Goal: Transaction & Acquisition: Subscribe to service/newsletter

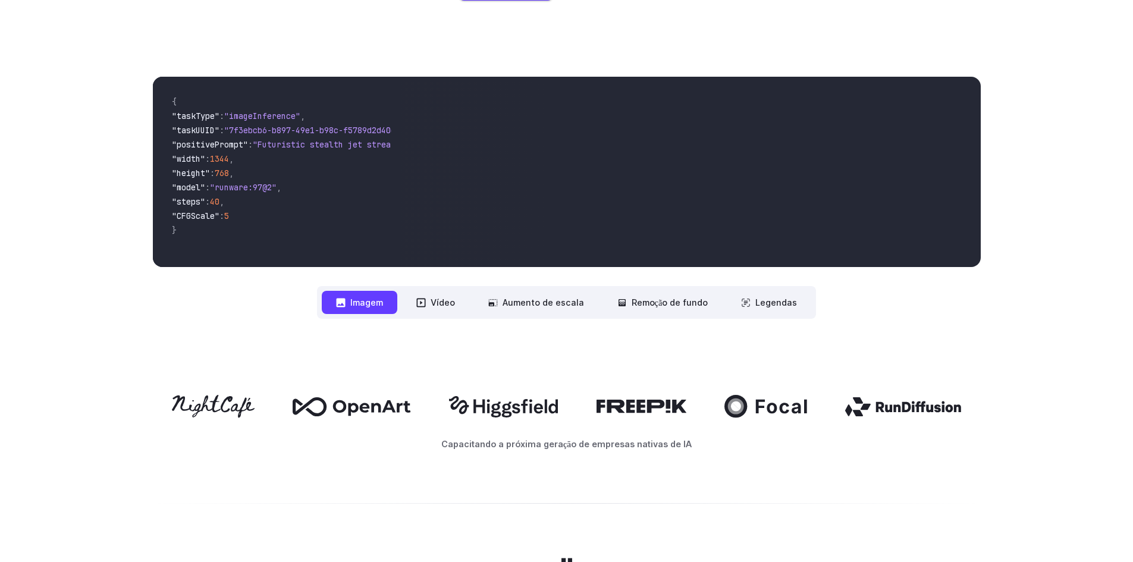
scroll to position [476, 0]
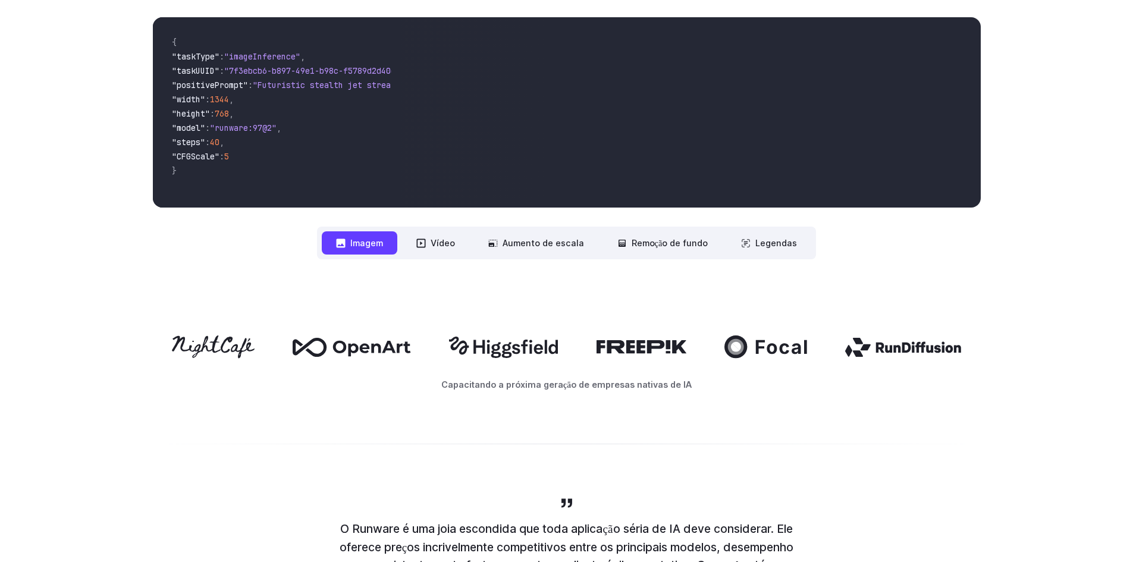
click at [369, 247] on font "Imagem" at bounding box center [366, 243] width 33 height 10
click at [439, 245] on font "Vídeo" at bounding box center [443, 243] width 24 height 10
click at [447, 244] on font "Vídeo" at bounding box center [443, 243] width 24 height 10
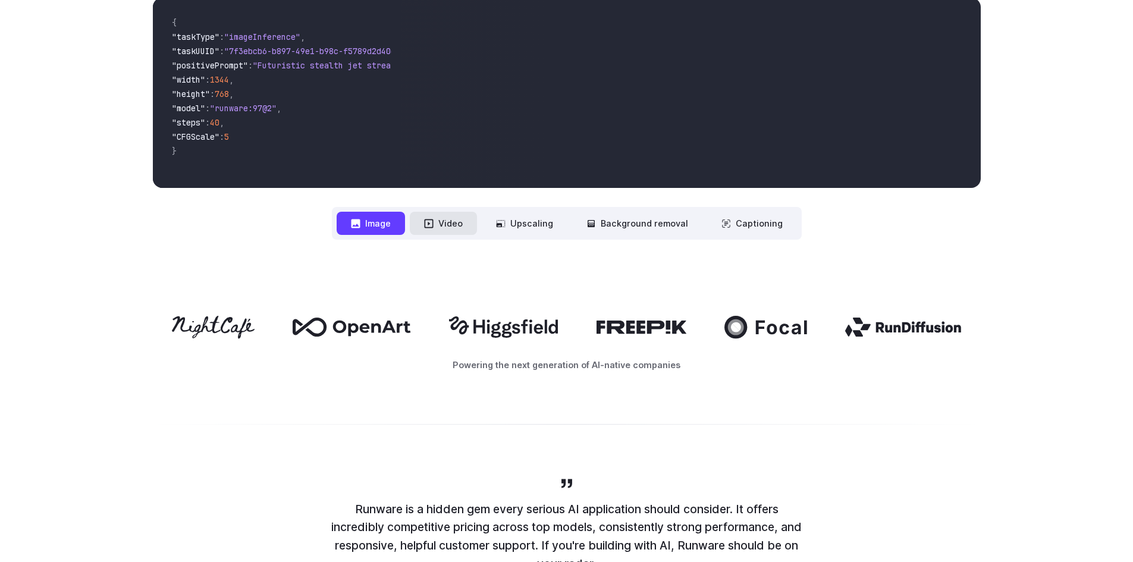
scroll to position [456, 0]
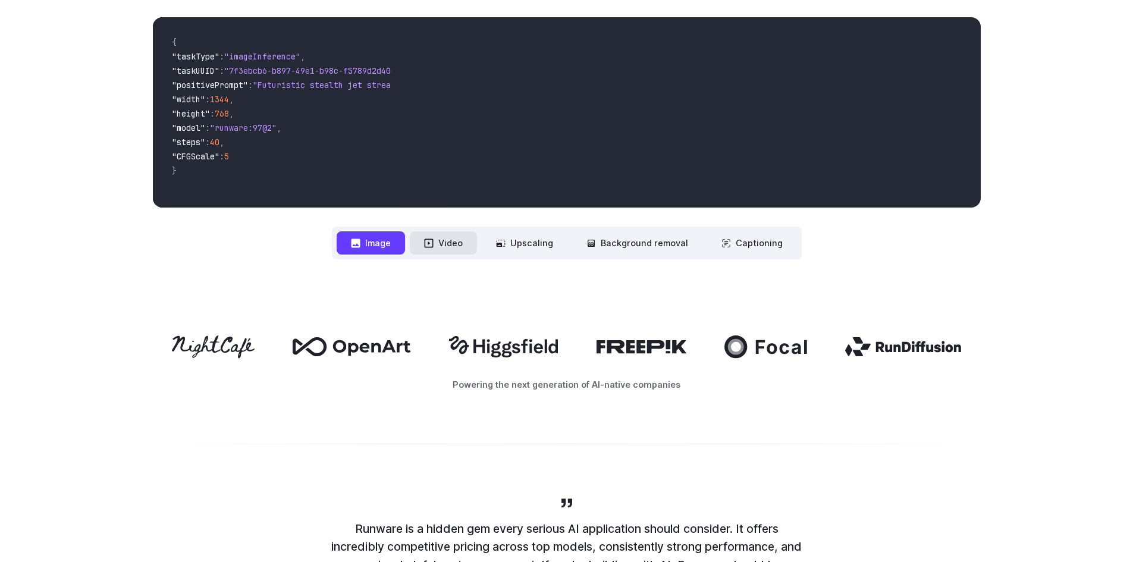
click at [448, 246] on button "Video" at bounding box center [443, 242] width 67 height 23
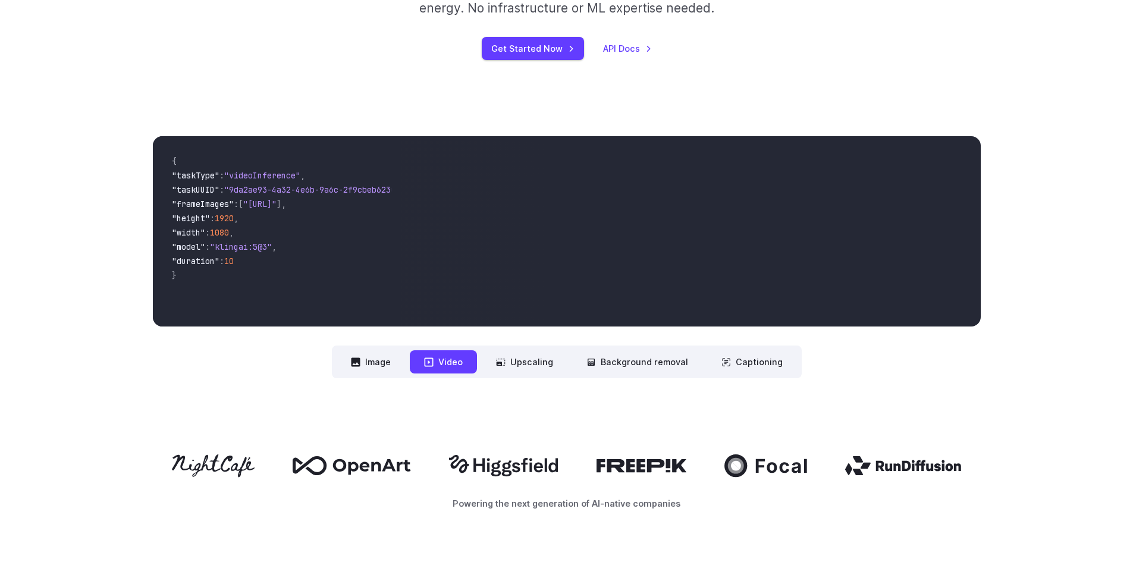
scroll to position [278, 0]
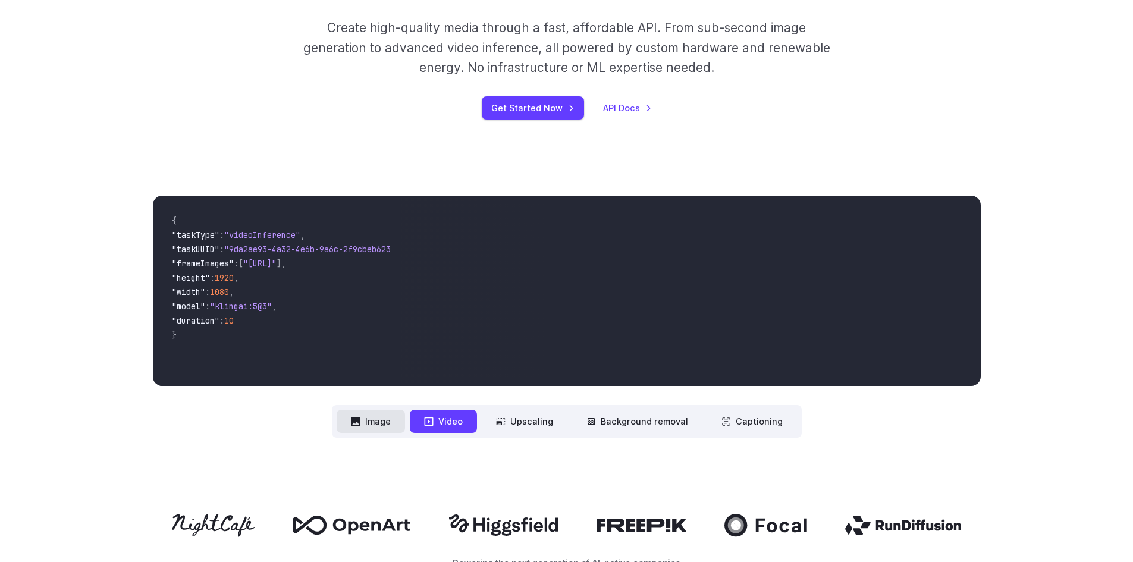
click at [384, 425] on button "Image" at bounding box center [371, 421] width 68 height 23
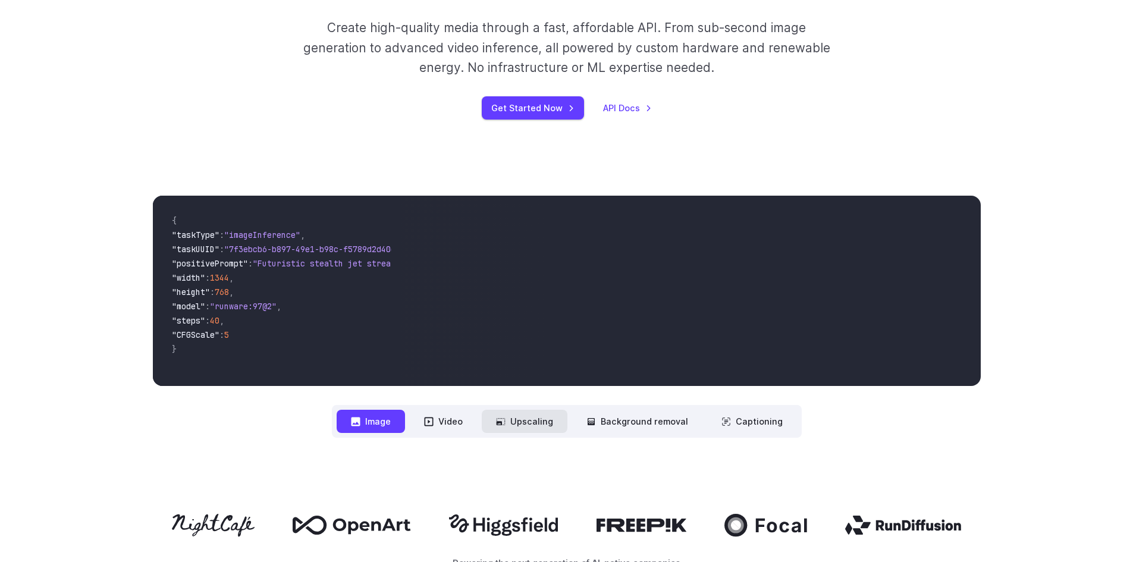
click at [536, 421] on button "Upscaling" at bounding box center [525, 421] width 86 height 23
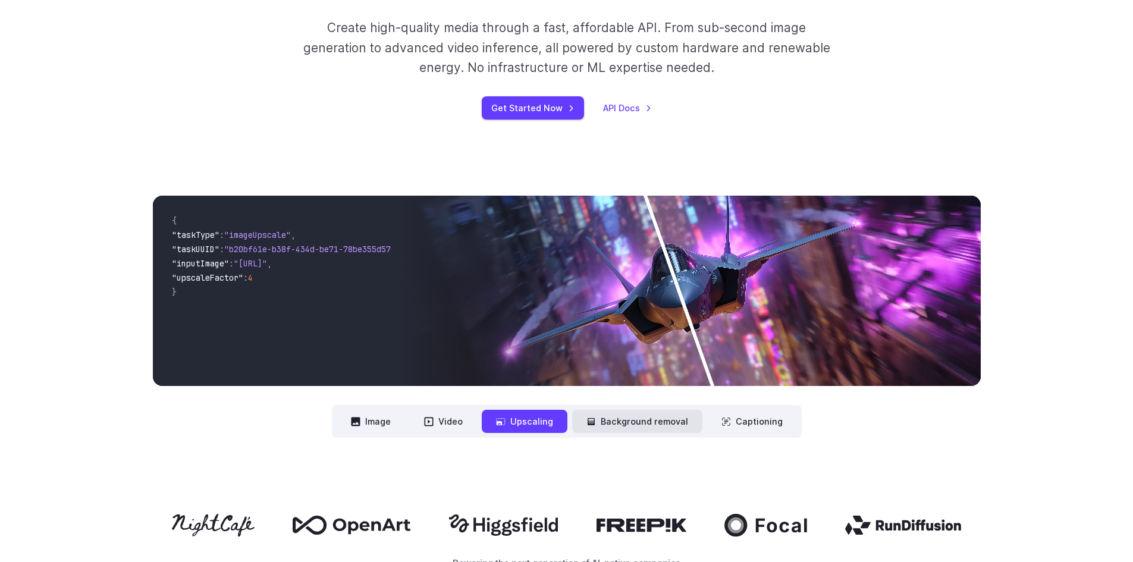
click at [652, 424] on button "Background removal" at bounding box center [637, 421] width 130 height 23
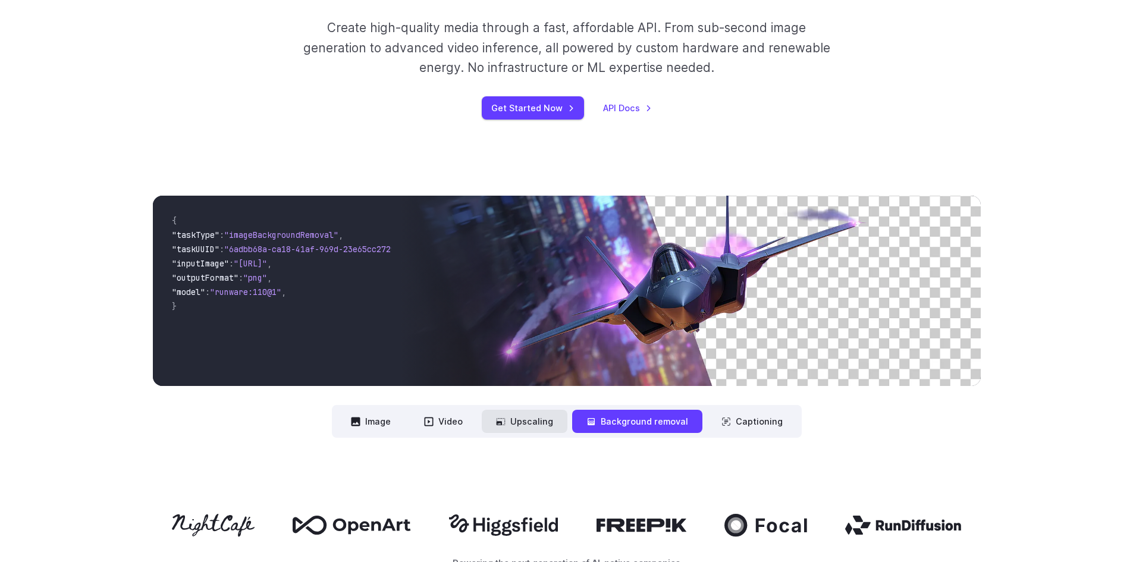
click at [505, 419] on icon at bounding box center [500, 421] width 9 height 7
click at [528, 426] on button "Upscaling" at bounding box center [525, 421] width 86 height 23
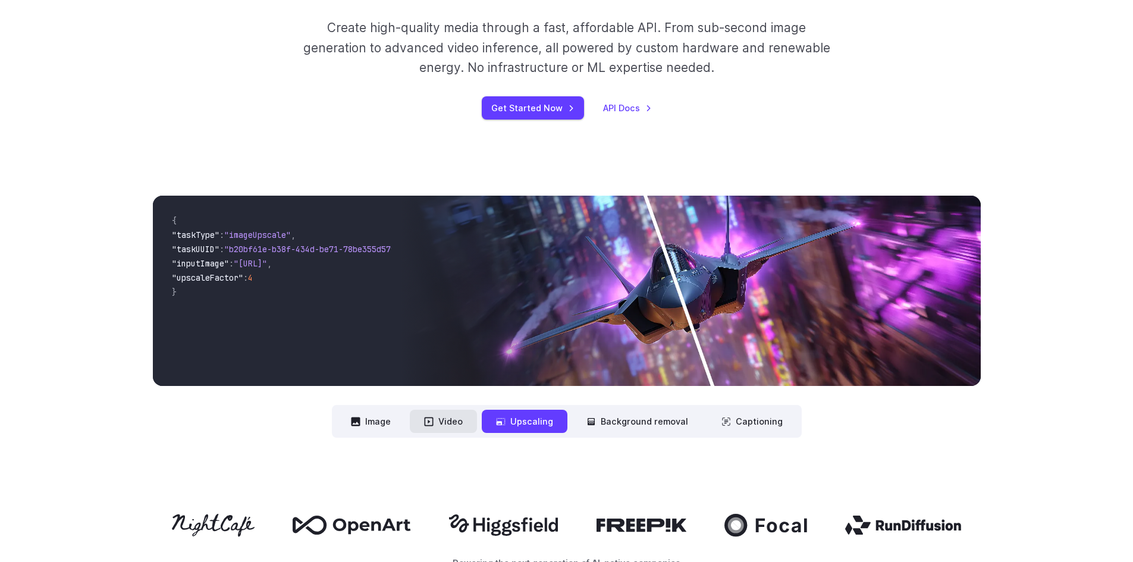
click at [446, 420] on button "Video" at bounding box center [443, 421] width 67 height 23
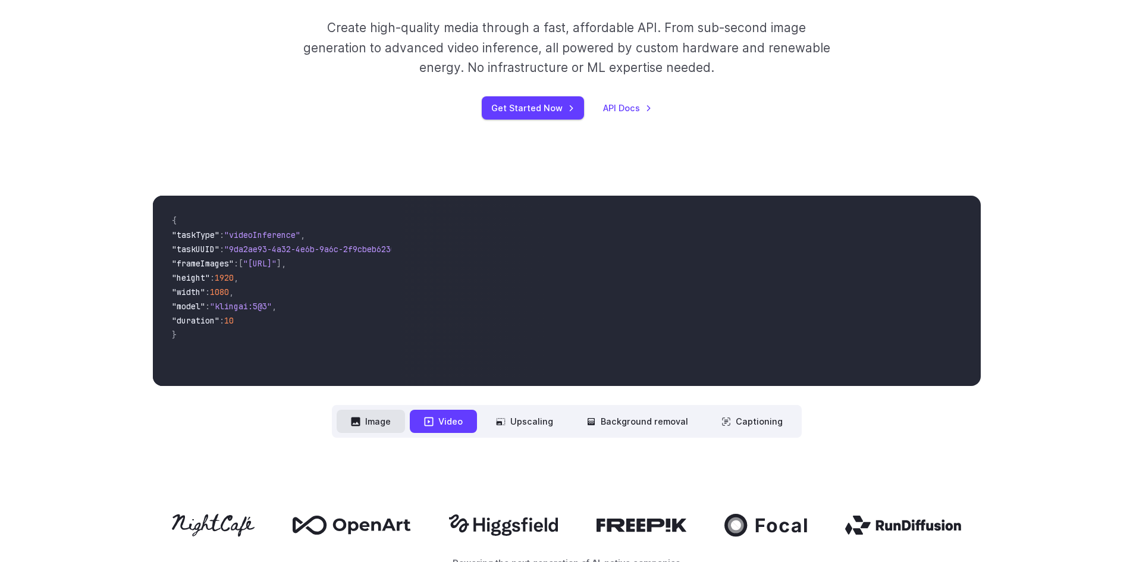
click at [377, 423] on button "Image" at bounding box center [371, 421] width 68 height 23
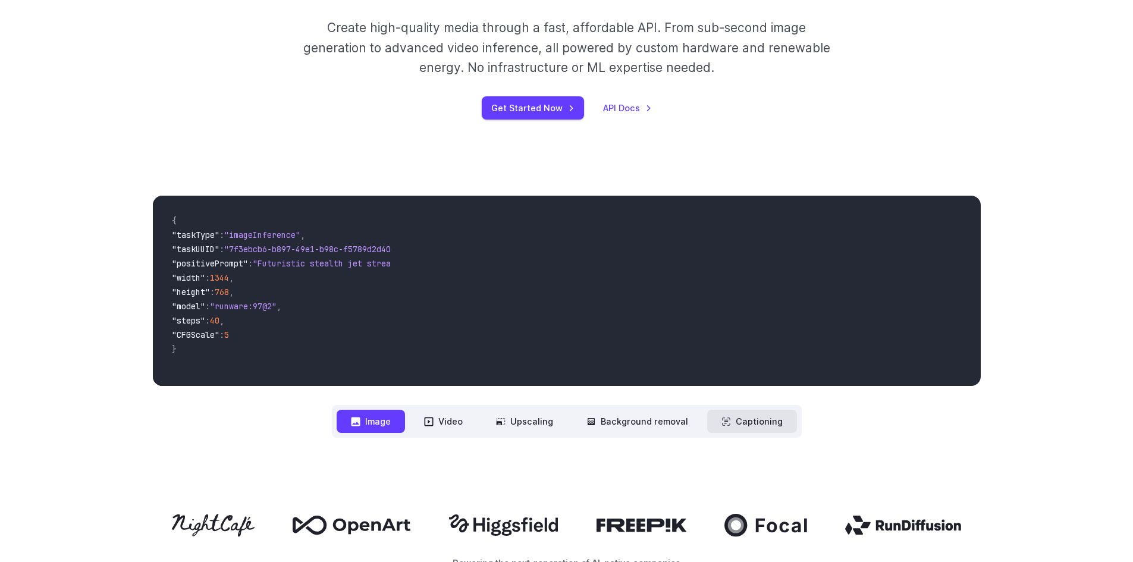
click at [741, 423] on button "Captioning" at bounding box center [752, 421] width 90 height 23
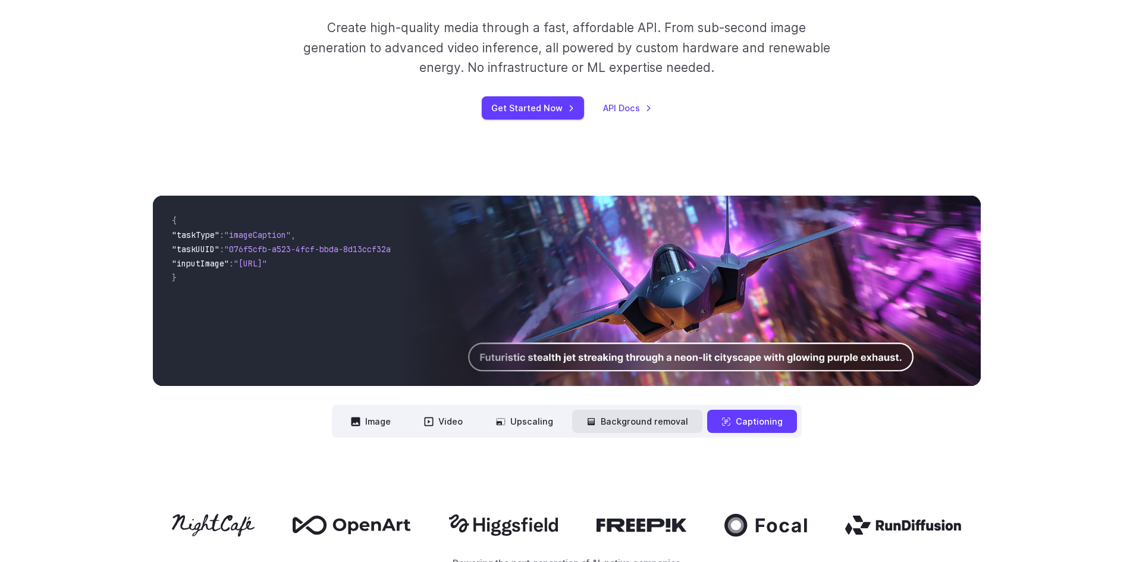
drag, startPoint x: 678, startPoint y: 422, endPoint x: 668, endPoint y: 421, distance: 10.1
click at [677, 422] on button "Background removal" at bounding box center [637, 421] width 130 height 23
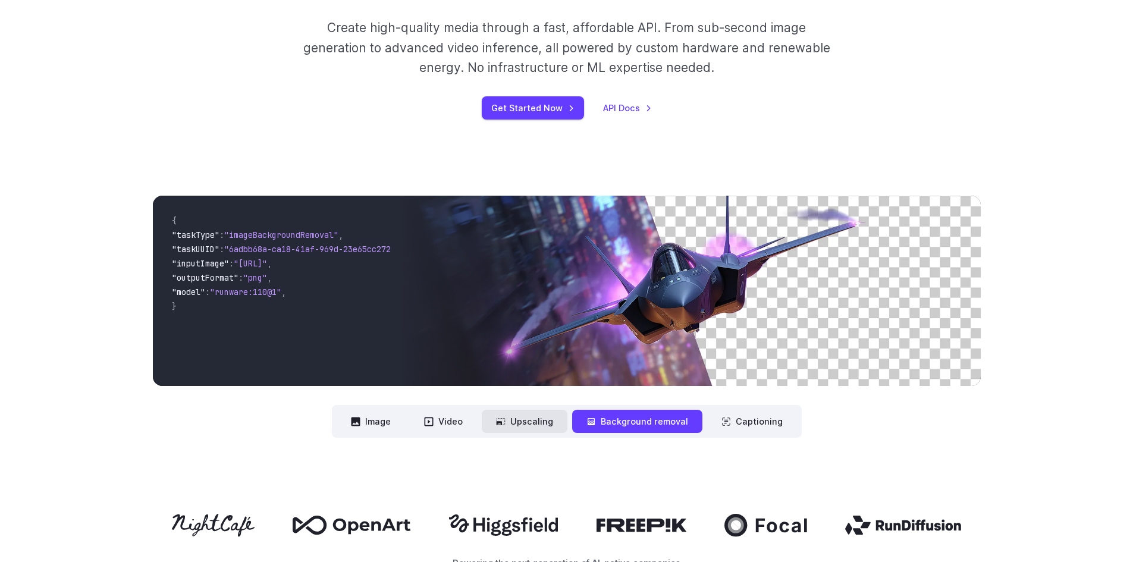
drag, startPoint x: 545, startPoint y: 418, endPoint x: 529, endPoint y: 419, distance: 16.1
click at [542, 418] on button "Upscaling" at bounding box center [525, 421] width 86 height 23
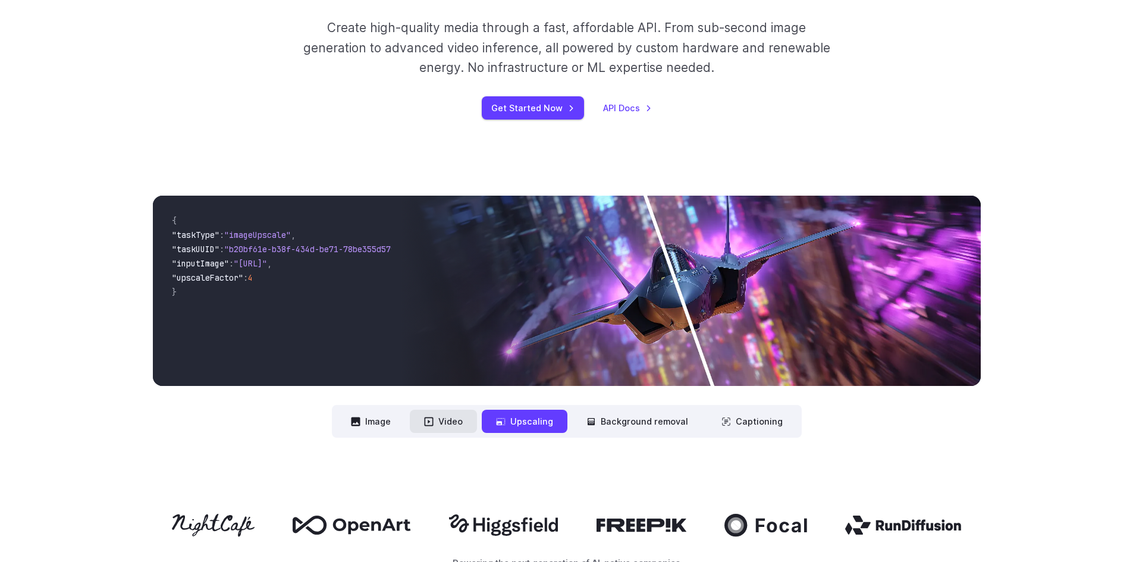
click at [447, 419] on button "Video" at bounding box center [443, 421] width 67 height 23
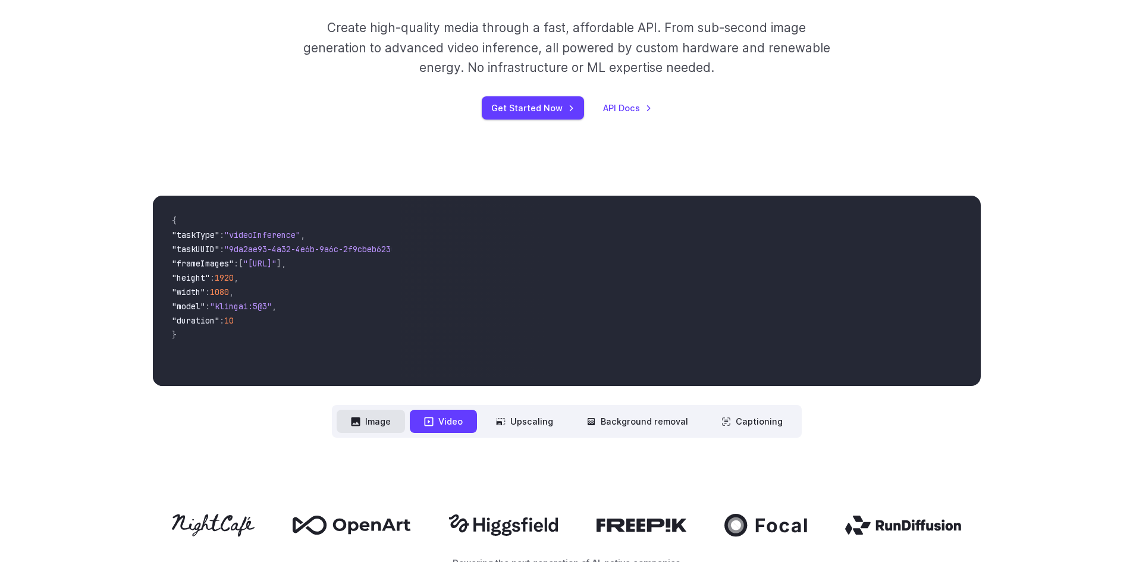
click at [381, 418] on button "Image" at bounding box center [371, 421] width 68 height 23
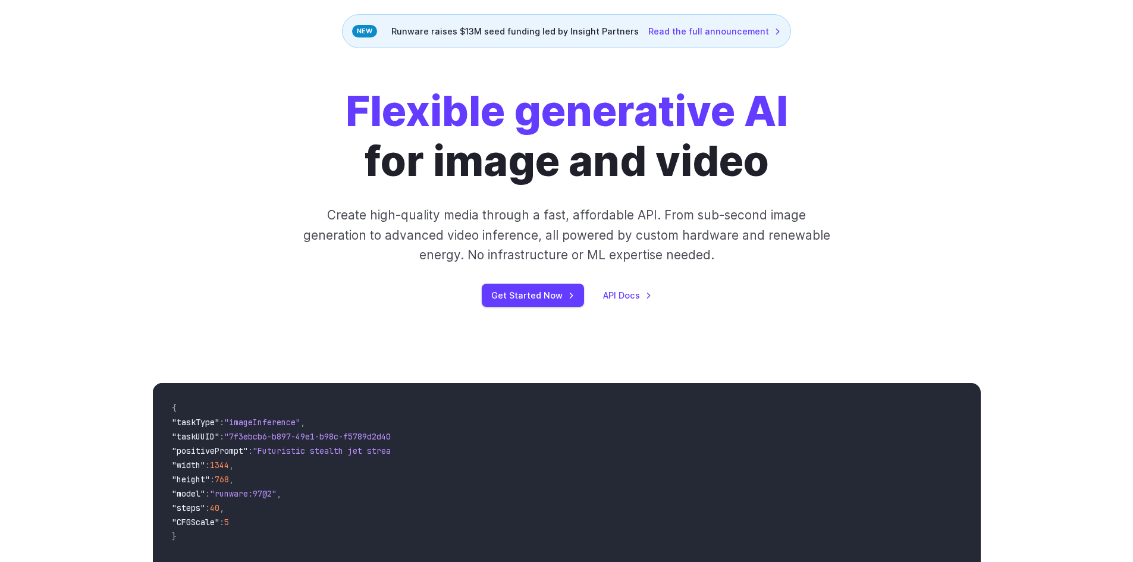
scroll to position [0, 0]
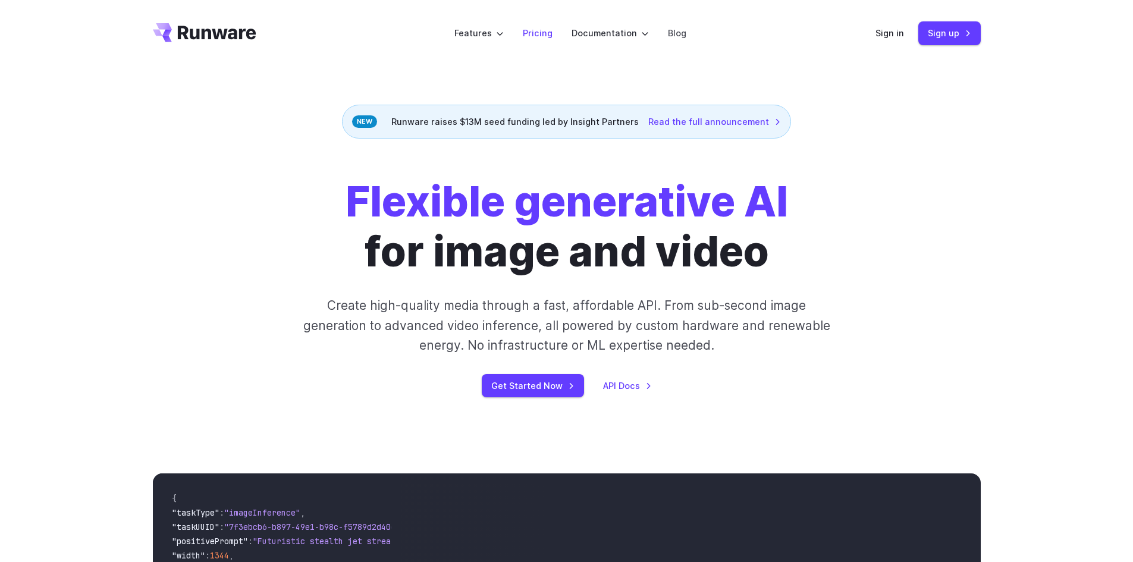
click at [534, 33] on link "Pricing" at bounding box center [538, 33] width 30 height 14
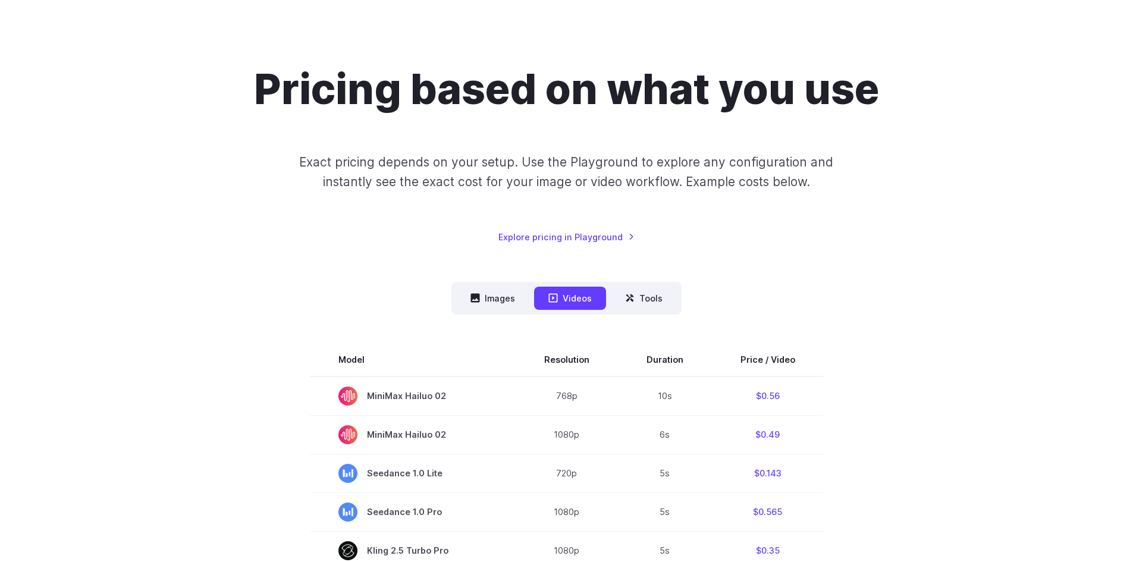
scroll to position [119, 0]
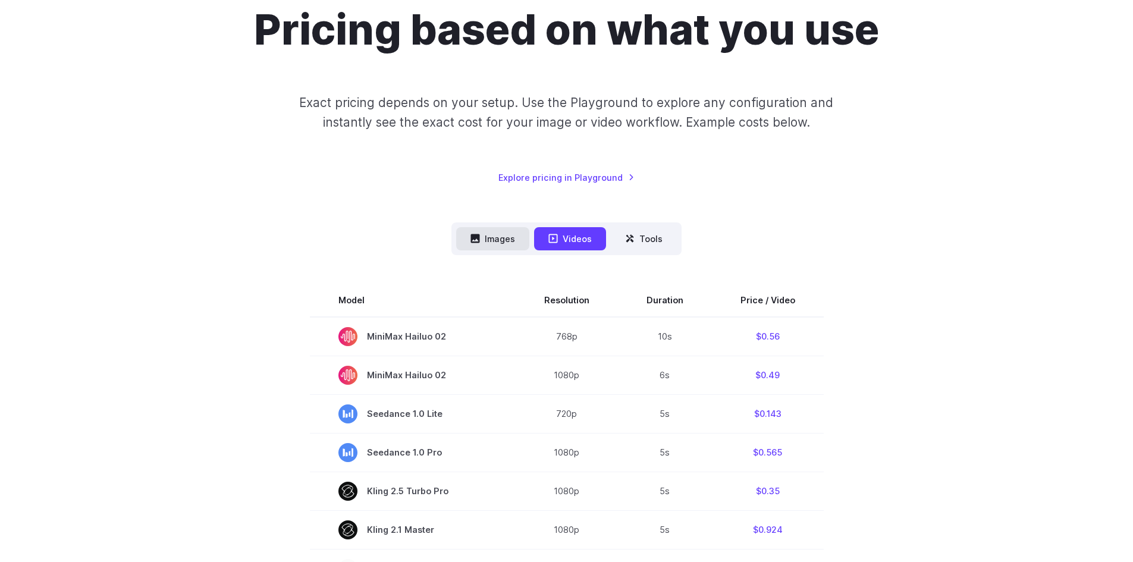
click at [491, 237] on button "Images" at bounding box center [492, 238] width 73 height 23
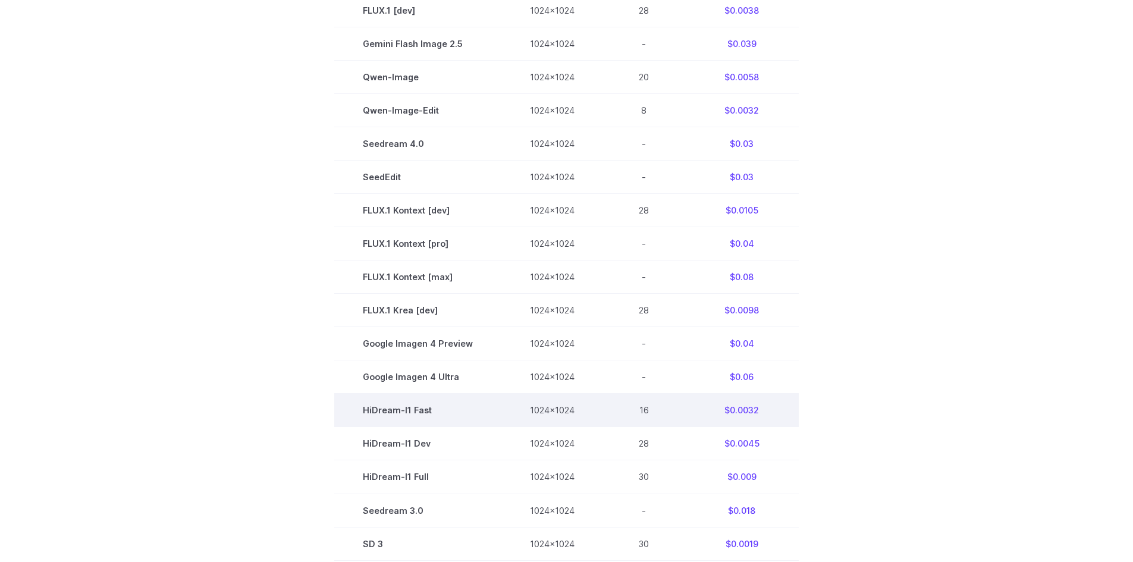
scroll to position [238, 0]
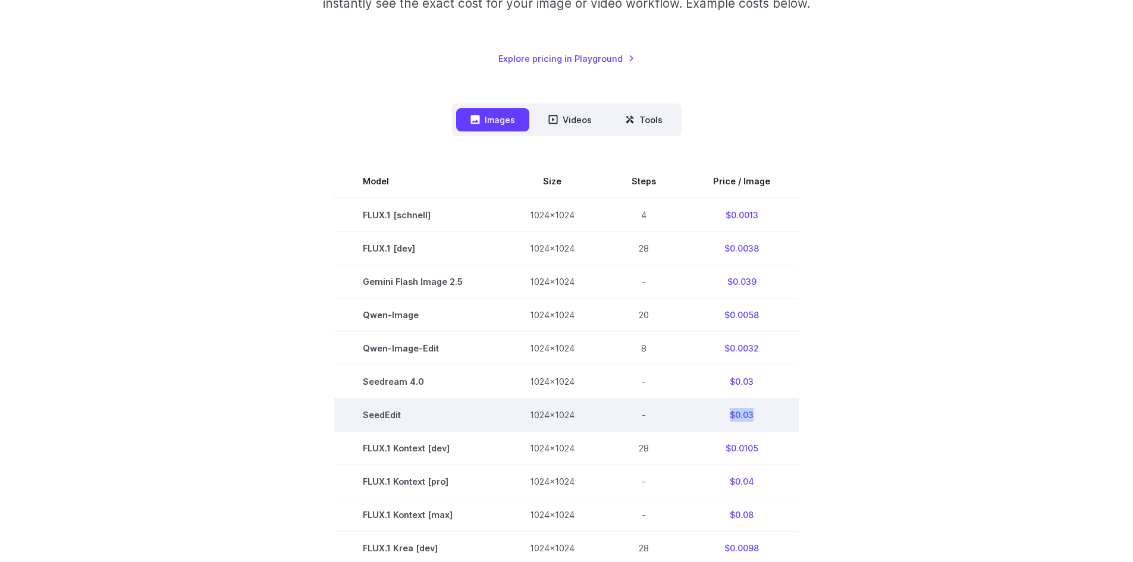
drag, startPoint x: 758, startPoint y: 418, endPoint x: 727, endPoint y: 418, distance: 30.9
click at [727, 418] on td "$0.03" at bounding box center [742, 415] width 114 height 33
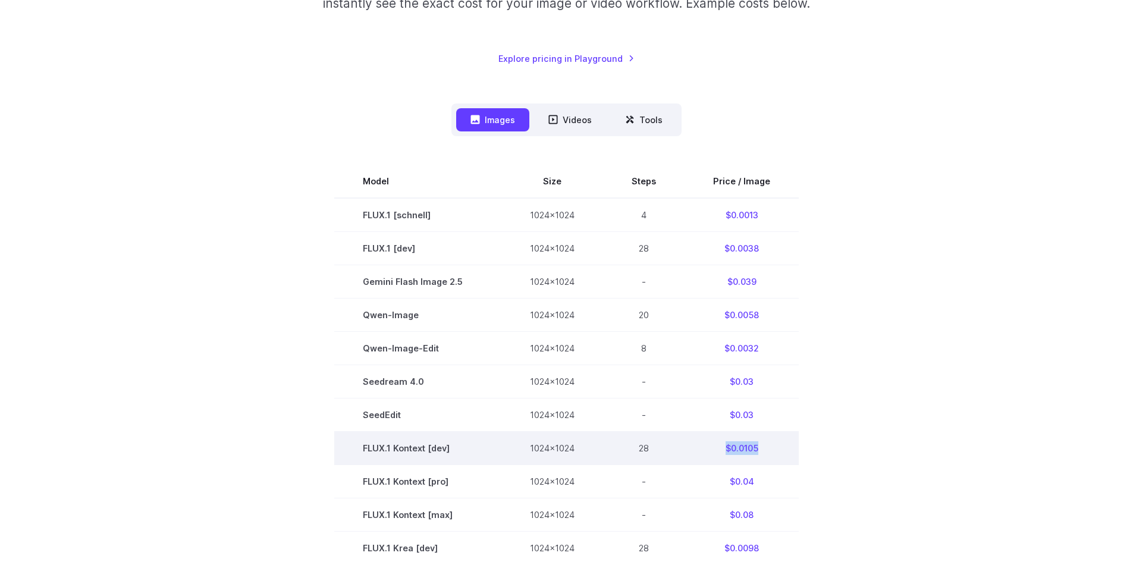
drag, startPoint x: 720, startPoint y: 449, endPoint x: 759, endPoint y: 451, distance: 39.3
click at [759, 451] on td "$0.0105" at bounding box center [742, 448] width 114 height 33
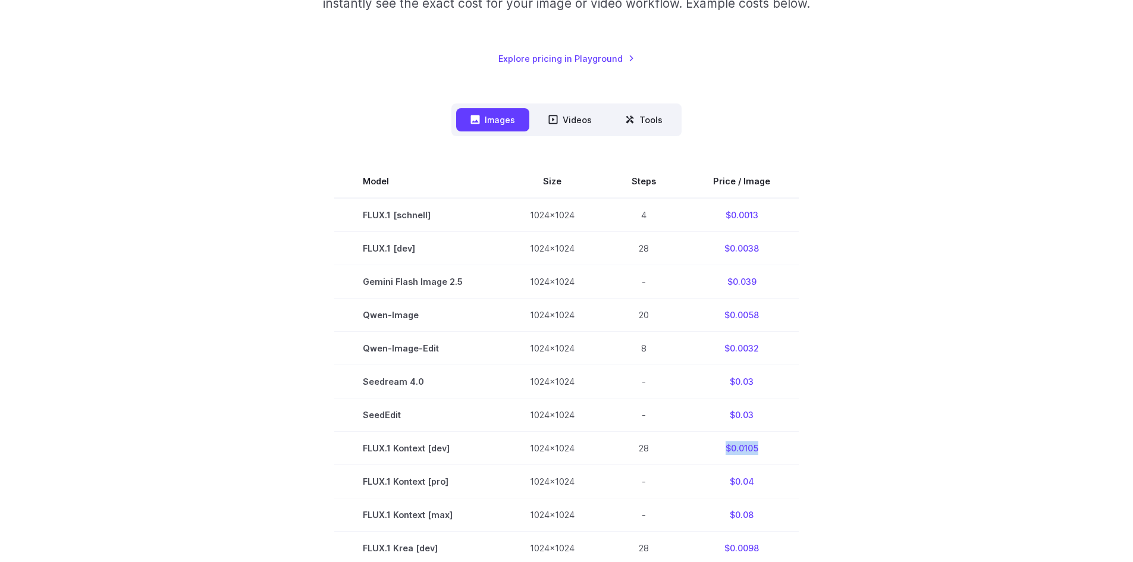
scroll to position [119, 0]
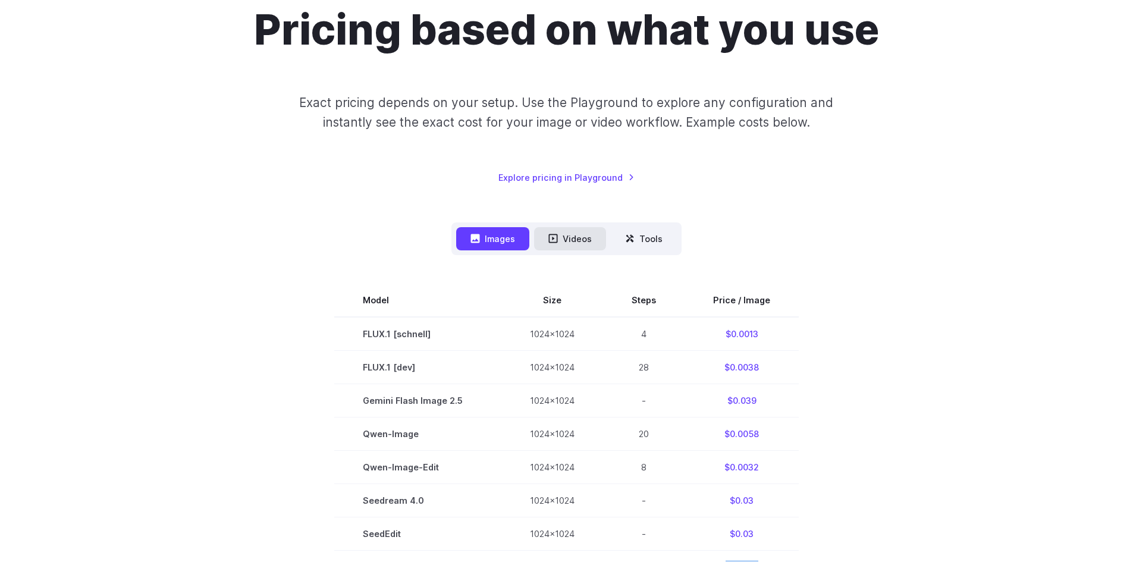
click at [588, 237] on button "Videos" at bounding box center [570, 238] width 72 height 23
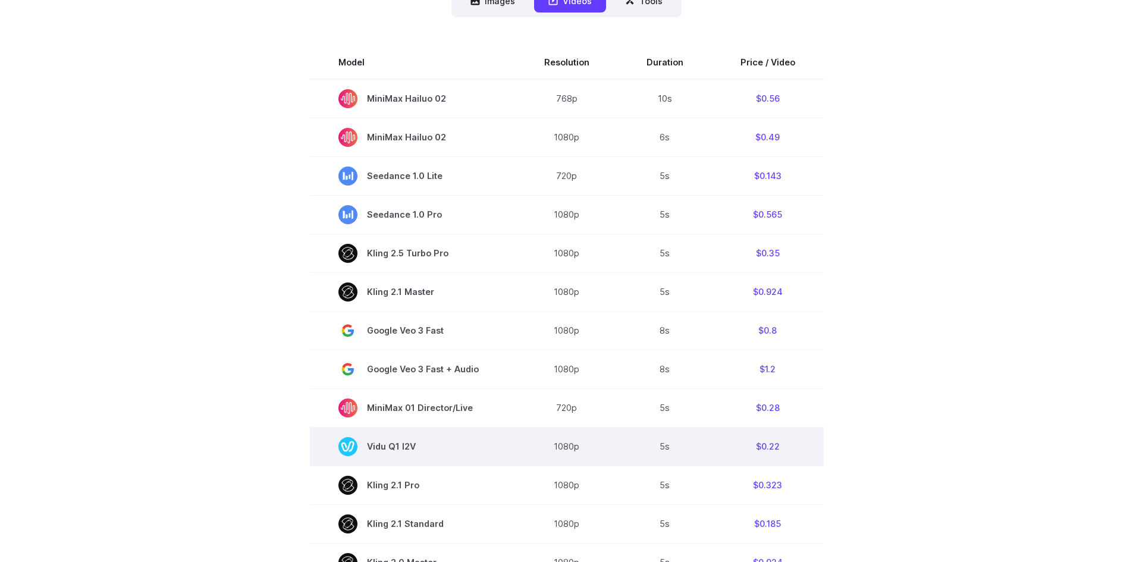
scroll to position [0, 0]
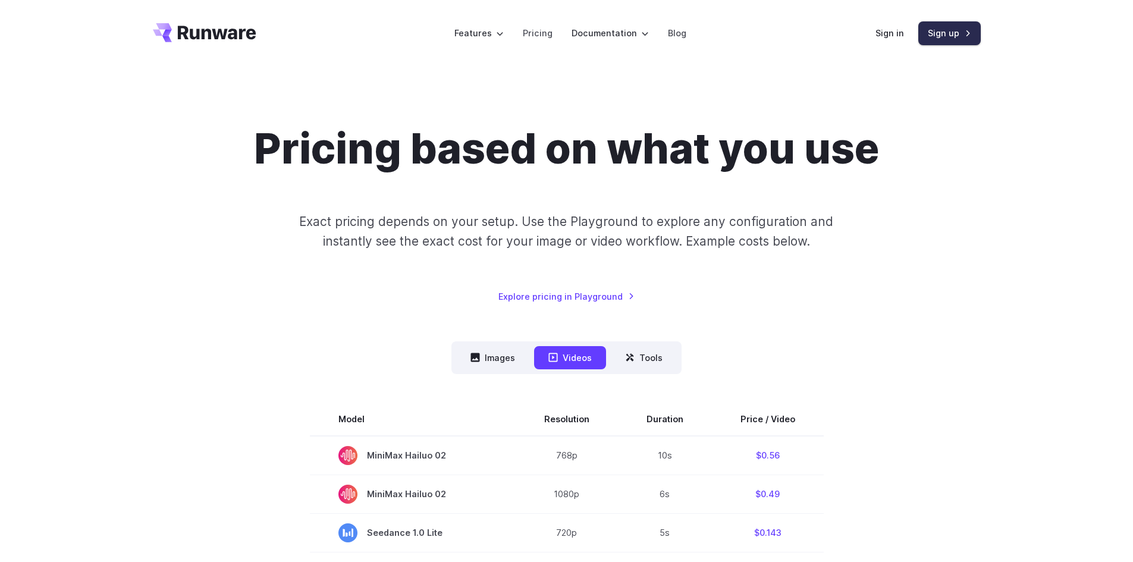
click at [940, 33] on link "Sign up" at bounding box center [949, 32] width 62 height 23
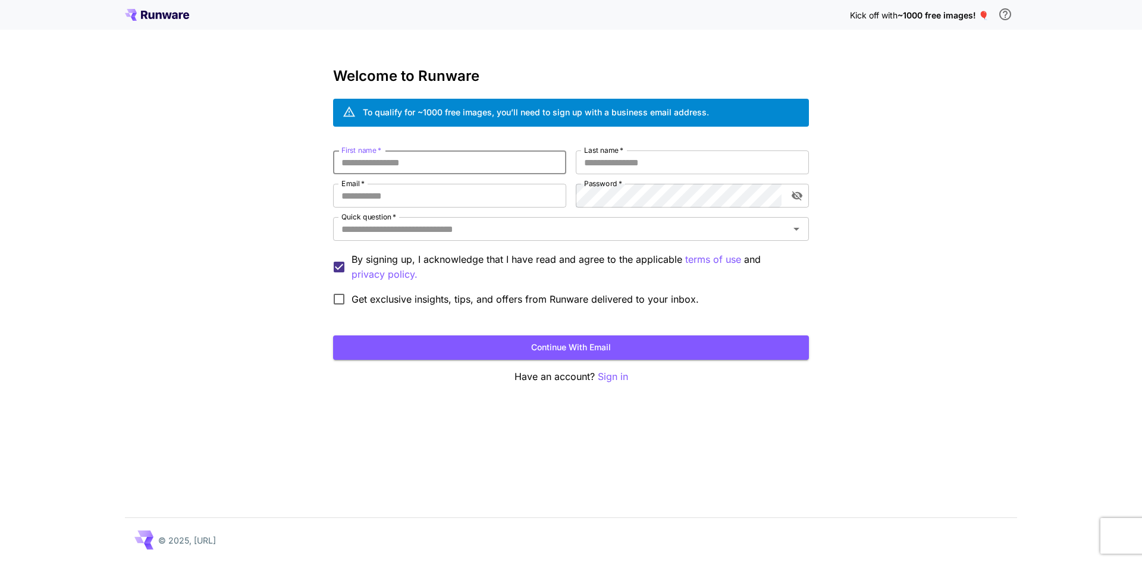
click at [432, 164] on input "First name   *" at bounding box center [449, 162] width 233 height 24
type input "*******"
drag, startPoint x: 621, startPoint y: 161, endPoint x: 658, endPoint y: 159, distance: 36.9
click at [658, 159] on input "*********" at bounding box center [692, 162] width 233 height 24
type input "********"
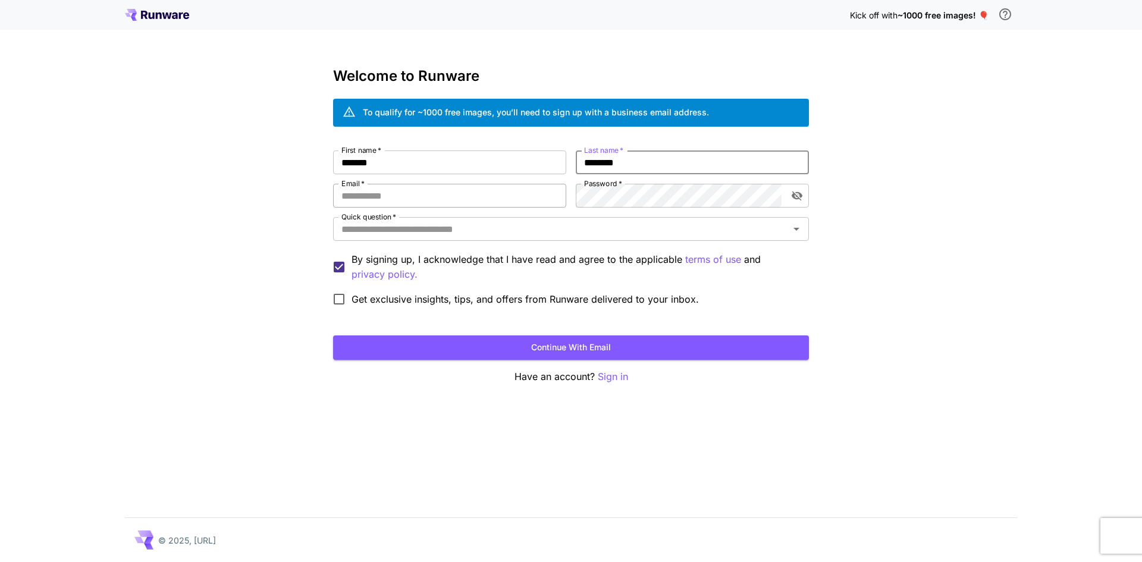
click at [440, 193] on input "Email   *" at bounding box center [449, 196] width 233 height 24
type input "**********"
drag, startPoint x: 798, startPoint y: 193, endPoint x: 782, endPoint y: 193, distance: 16.1
click at [798, 193] on icon "toggle password visibility" at bounding box center [797, 196] width 12 height 12
click at [547, 197] on div "**********" at bounding box center [571, 230] width 476 height 161
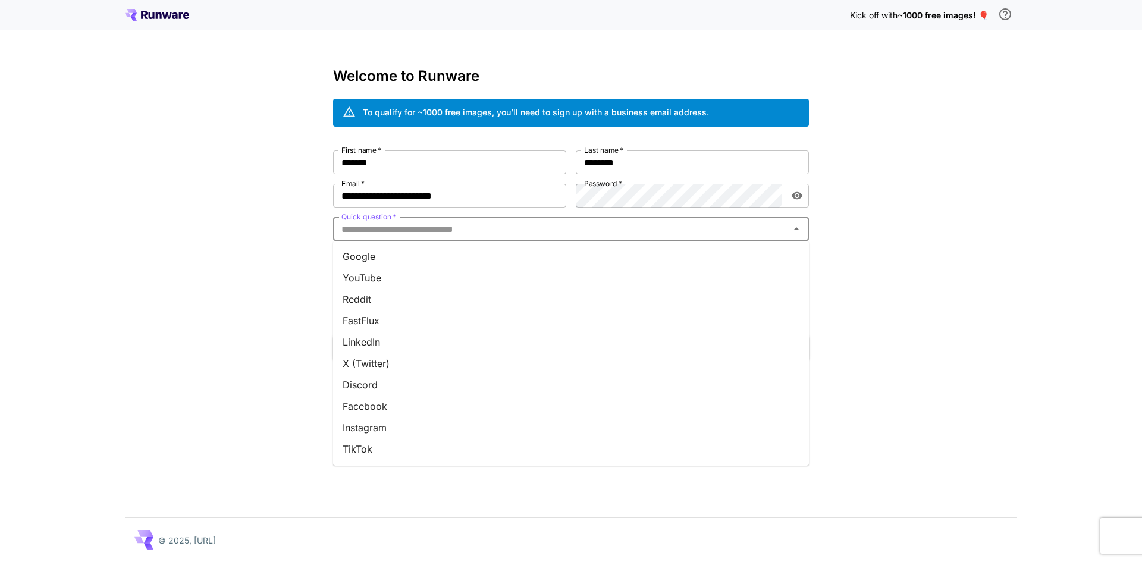
click at [407, 231] on input "Quick question   *" at bounding box center [561, 229] width 449 height 17
click at [353, 258] on li "Google" at bounding box center [571, 256] width 476 height 21
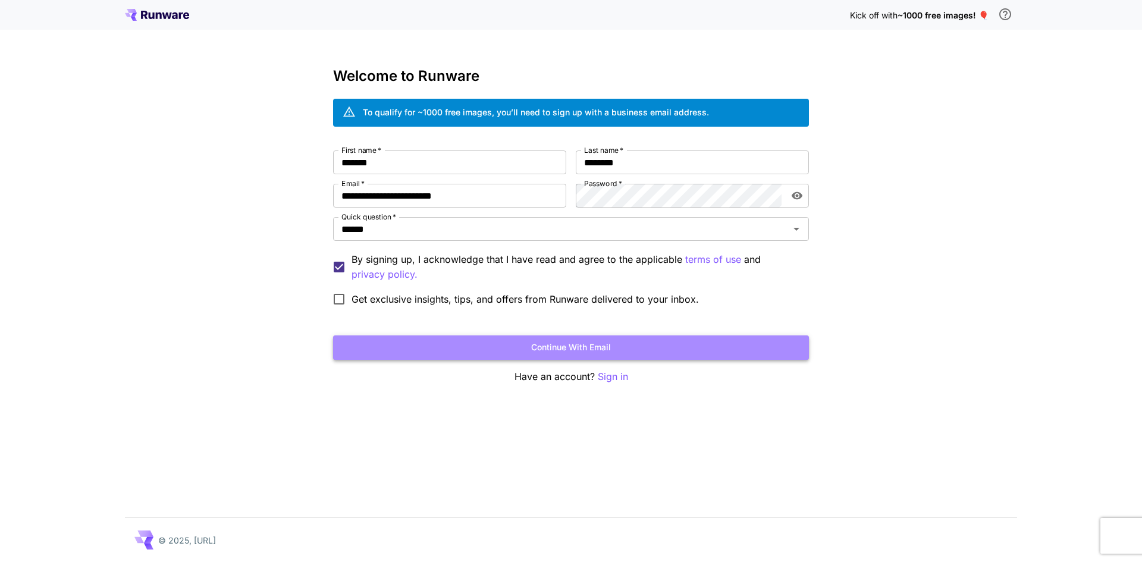
click at [570, 349] on button "Continue with email" at bounding box center [571, 347] width 476 height 24
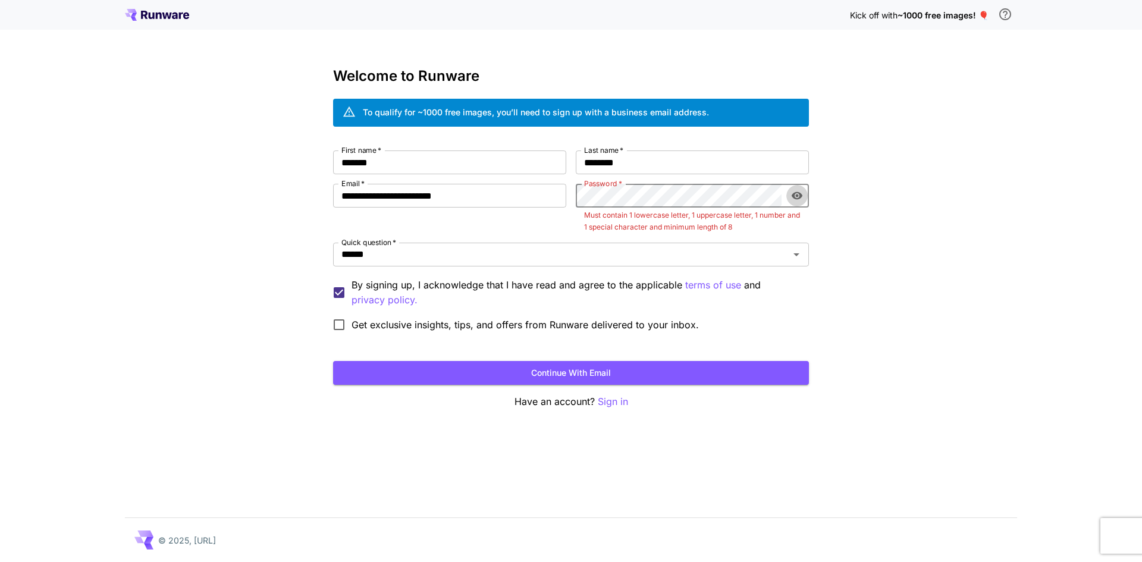
click at [796, 194] on icon "toggle password visibility" at bounding box center [797, 196] width 12 height 12
click at [843, 229] on div "**********" at bounding box center [571, 281] width 1142 height 562
click at [799, 196] on icon "toggle password visibility" at bounding box center [797, 196] width 12 height 12
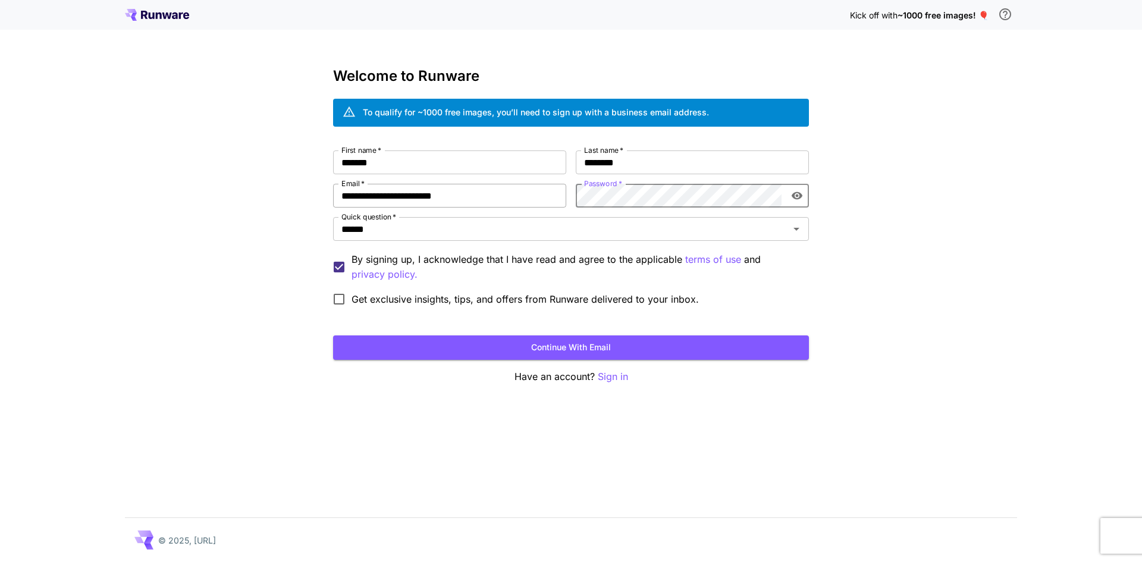
click at [512, 196] on div "**********" at bounding box center [571, 230] width 476 height 161
click at [799, 196] on icon "toggle password visibility" at bounding box center [797, 196] width 12 height 12
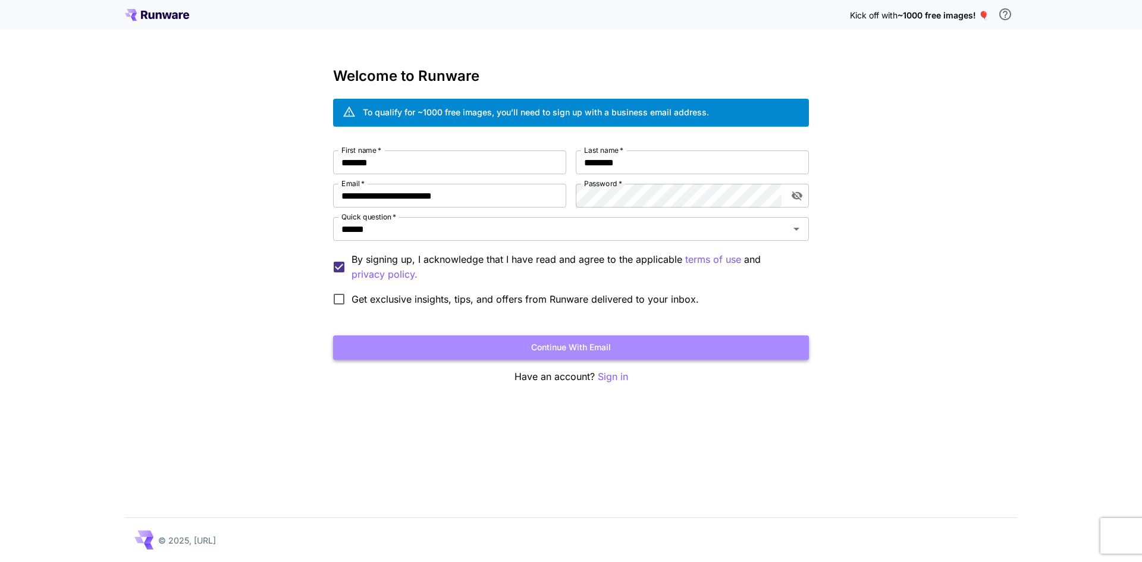
click at [571, 346] on button "Continue with email" at bounding box center [571, 347] width 476 height 24
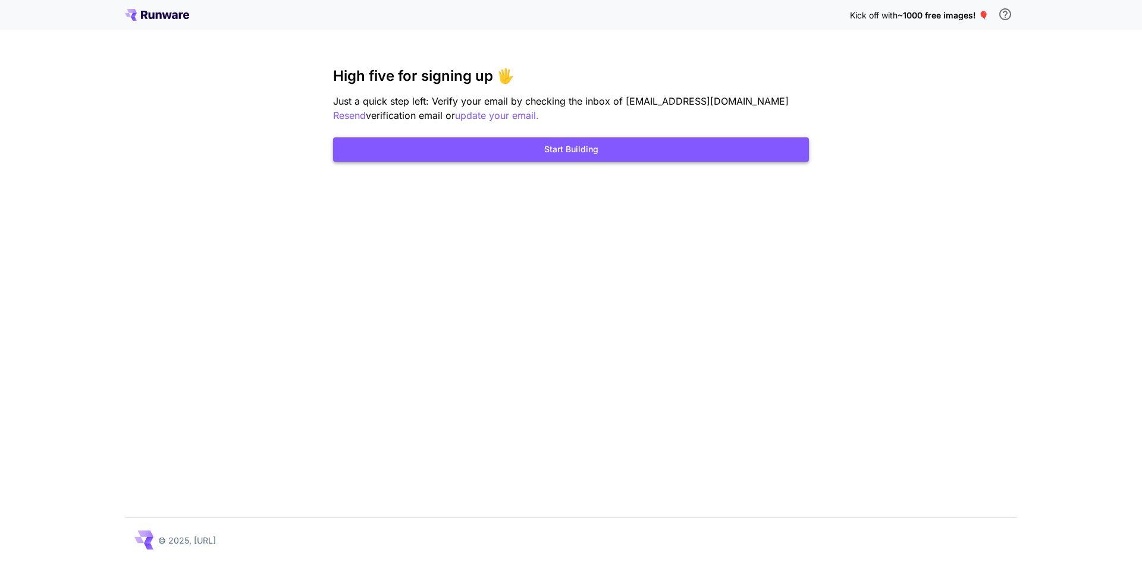
click at [573, 151] on button "Start Building" at bounding box center [571, 149] width 476 height 24
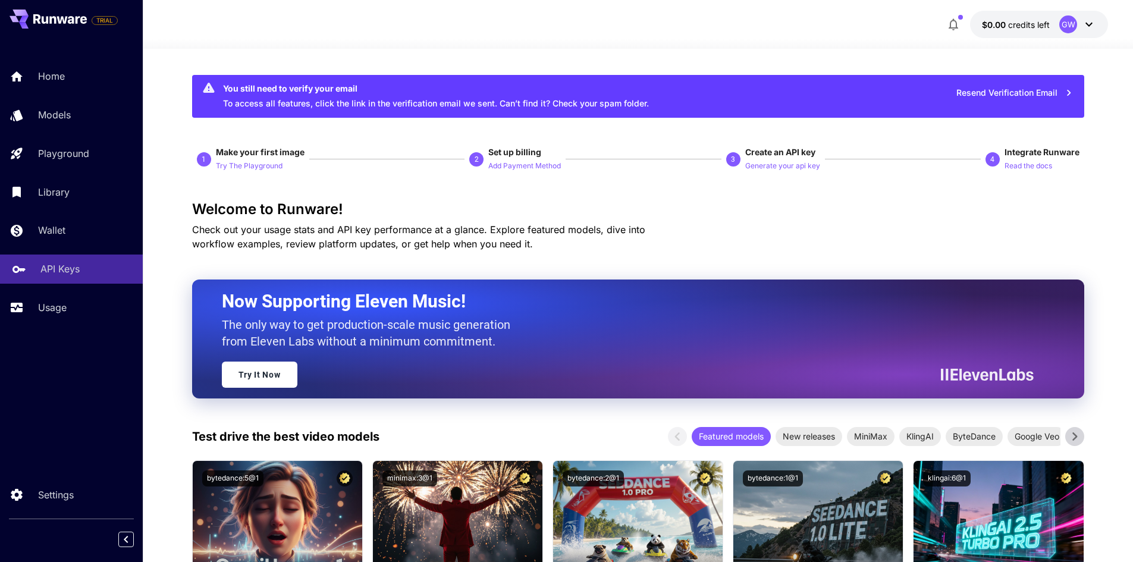
click at [57, 275] on p "API Keys" at bounding box center [59, 269] width 39 height 14
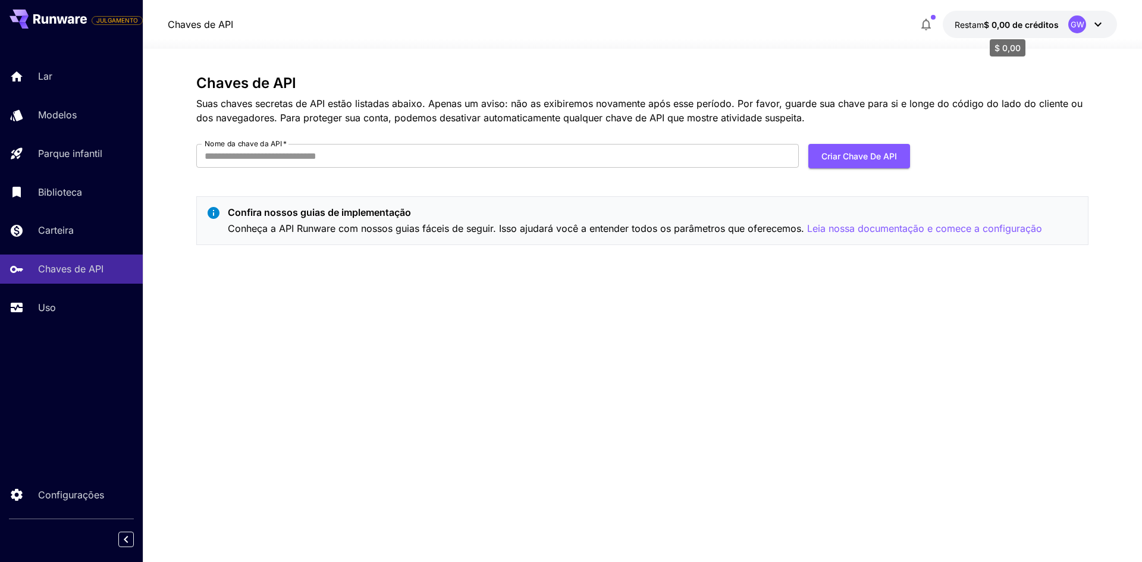
click at [1043, 24] on font "$ 0,00 de créditos" at bounding box center [1021, 25] width 75 height 10
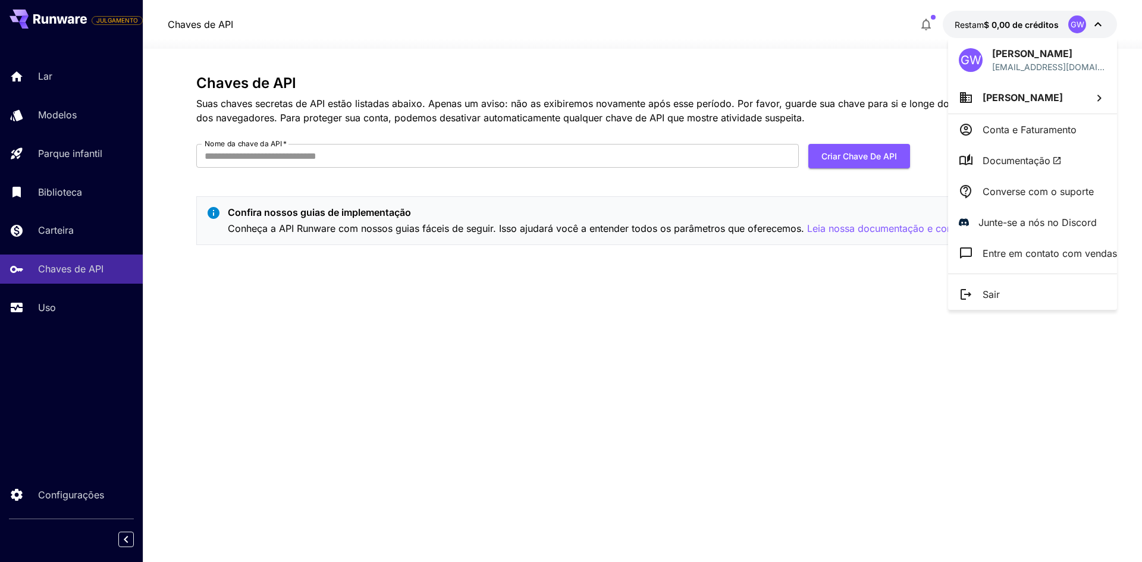
click at [1003, 134] on font "Conta e Faturamento" at bounding box center [1030, 130] width 94 height 12
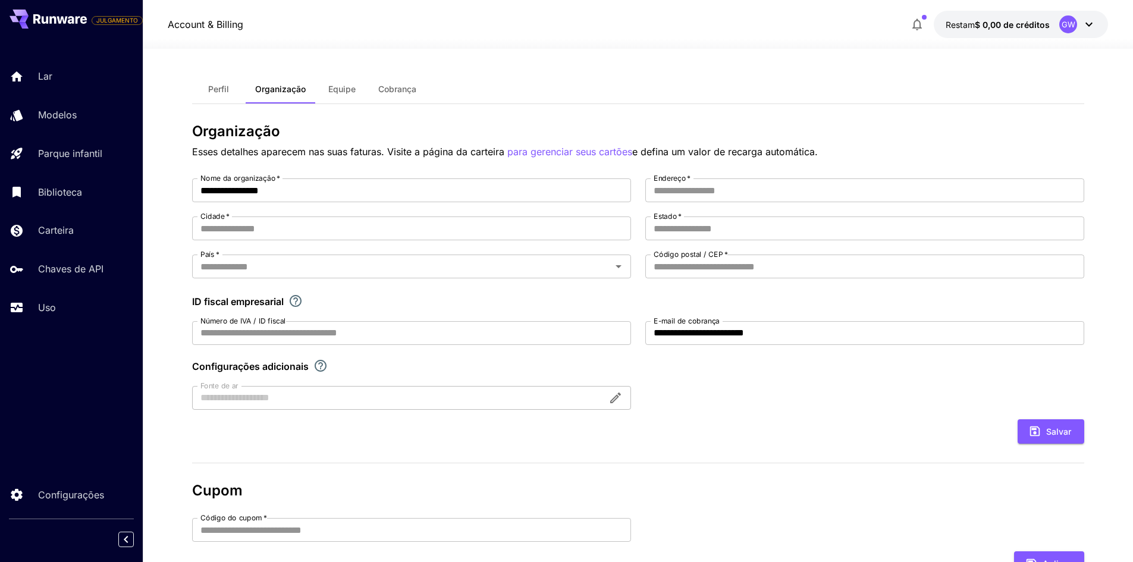
click at [219, 85] on font "Perfil" at bounding box center [218, 89] width 21 height 10
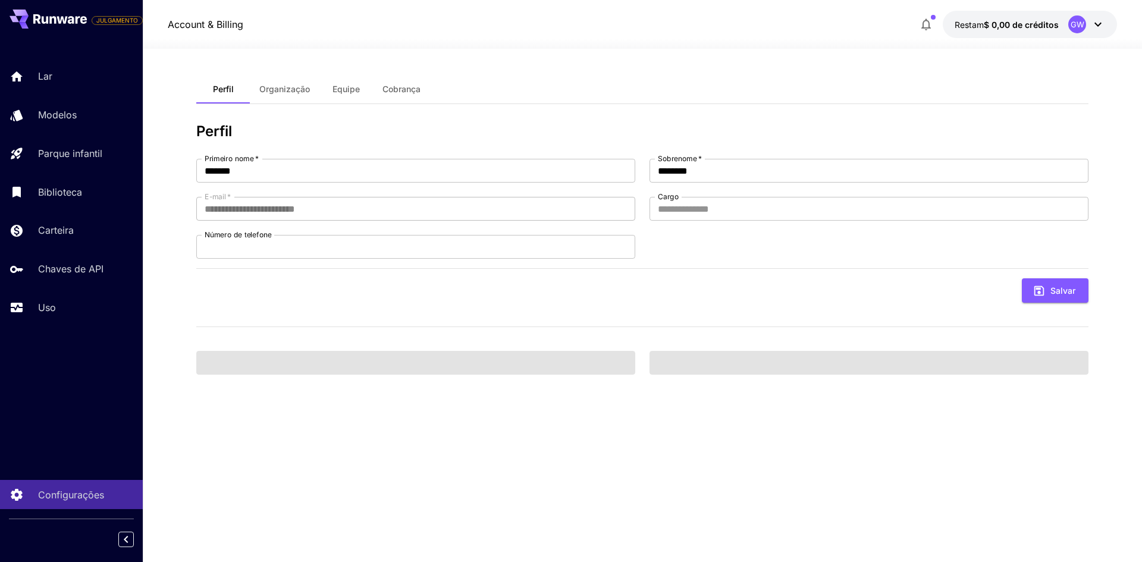
click at [403, 92] on font "Cobrança" at bounding box center [401, 89] width 38 height 10
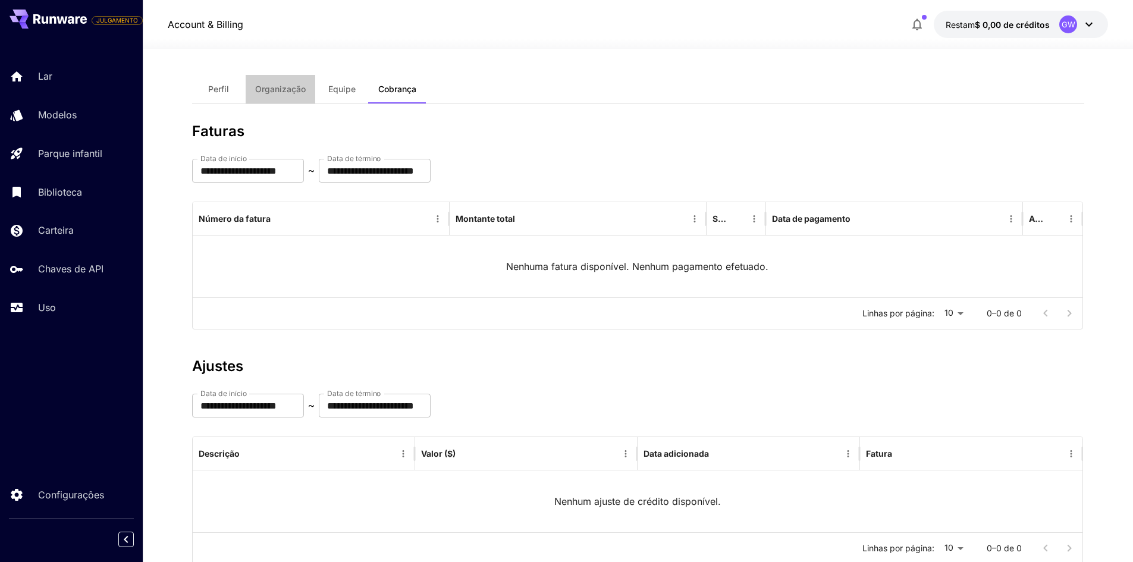
click at [278, 93] on font "Organização" at bounding box center [280, 89] width 51 height 10
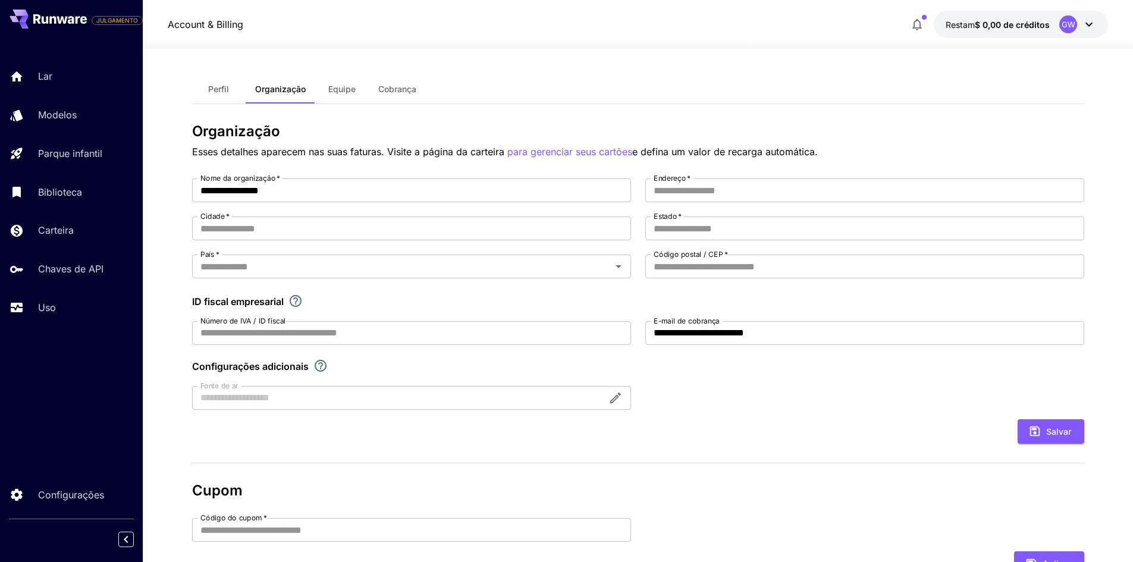
scroll to position [59, 0]
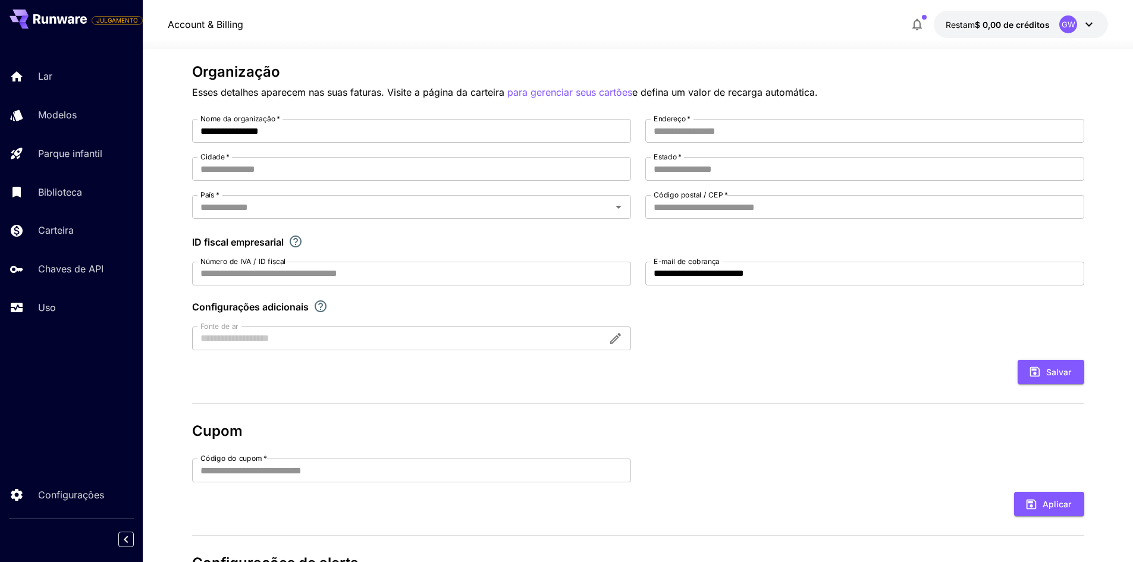
click at [614, 338] on div at bounding box center [411, 339] width 439 height 24
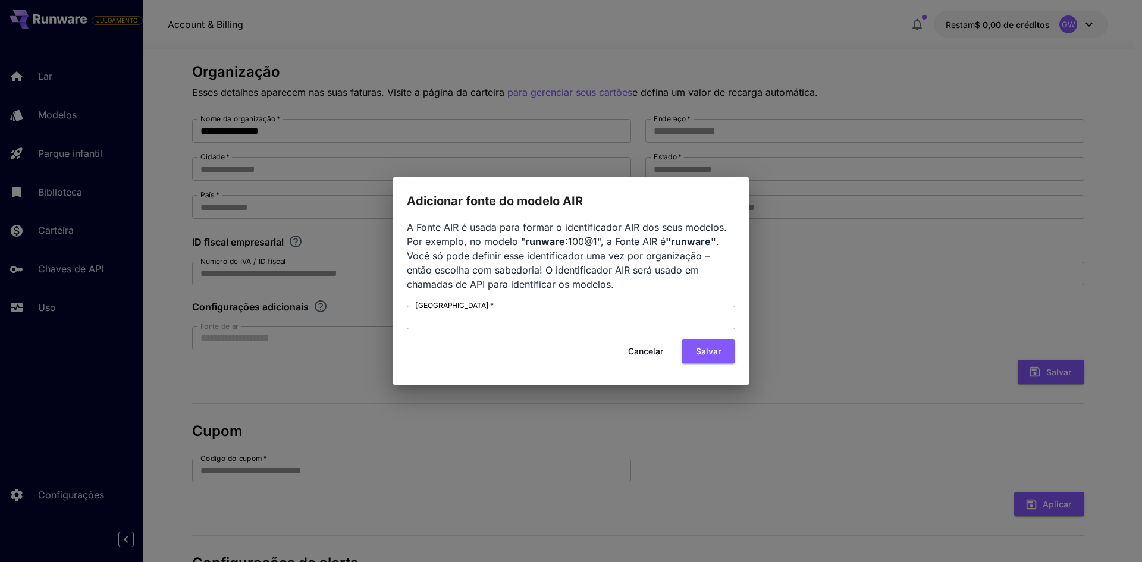
click at [644, 351] on font "Cancelar" at bounding box center [645, 351] width 35 height 10
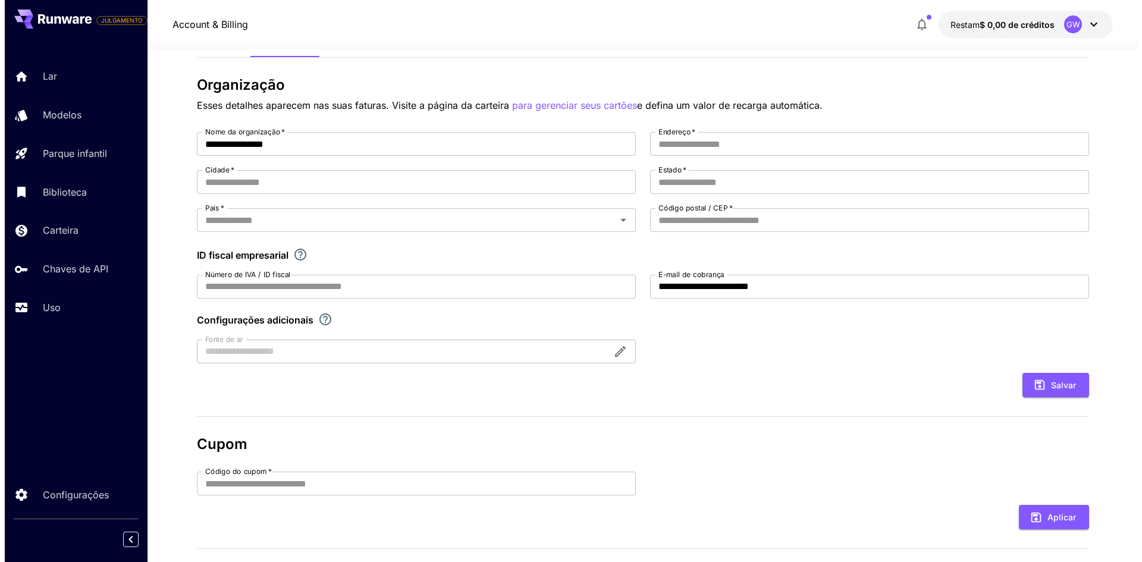
scroll to position [0, 0]
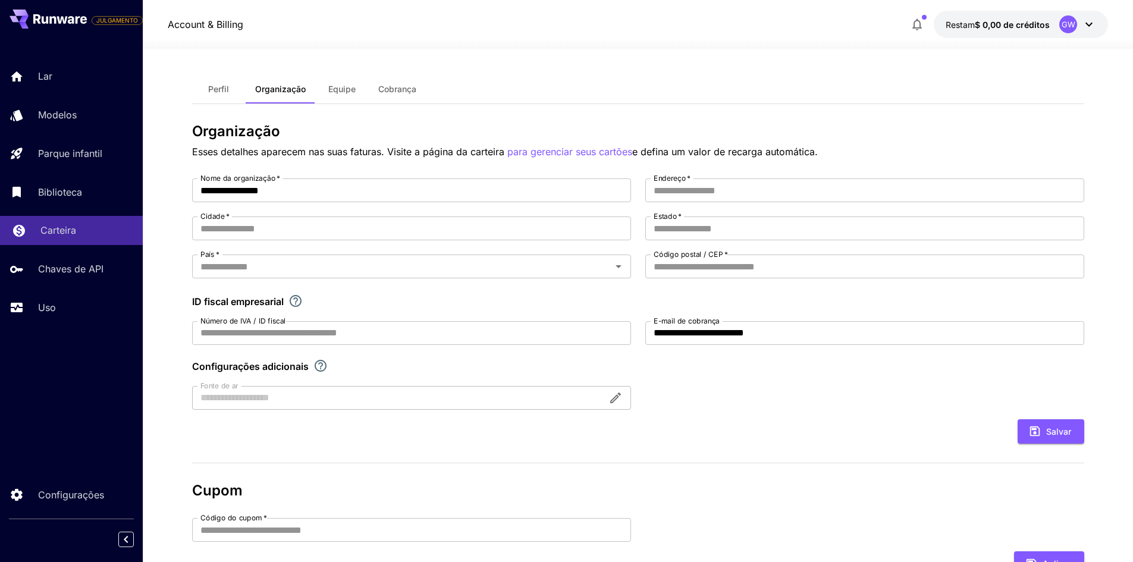
click at [45, 233] on font "Carteira" at bounding box center [58, 230] width 36 height 12
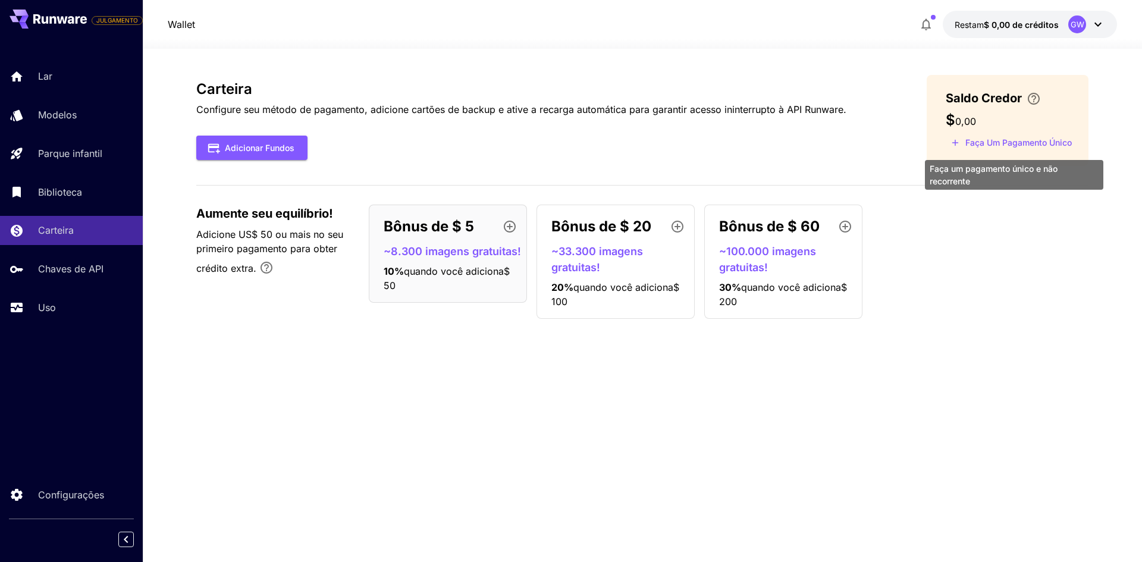
click at [995, 148] on font "Faça um pagamento único" at bounding box center [1018, 142] width 106 height 15
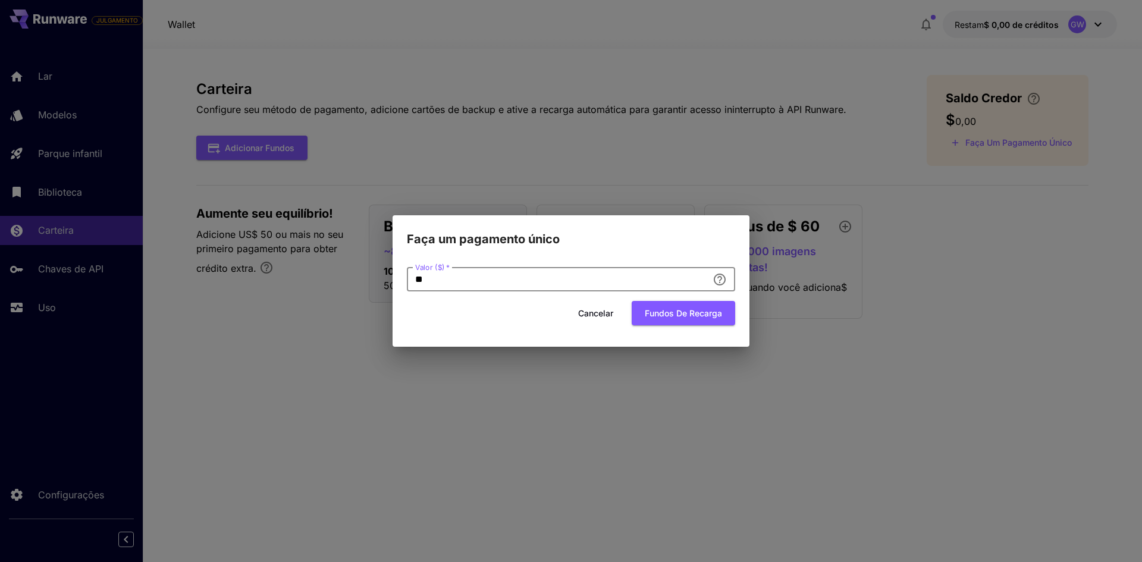
drag, startPoint x: 454, startPoint y: 284, endPoint x: 366, endPoint y: 285, distance: 88.0
click at [366, 285] on div "Faça um pagamento único Valor ($)   * ** Valor ($)   * Cancelar Fundos de recar…" at bounding box center [571, 281] width 1142 height 562
type input "*"
click at [669, 314] on font "Fundos de recarga" at bounding box center [683, 313] width 77 height 10
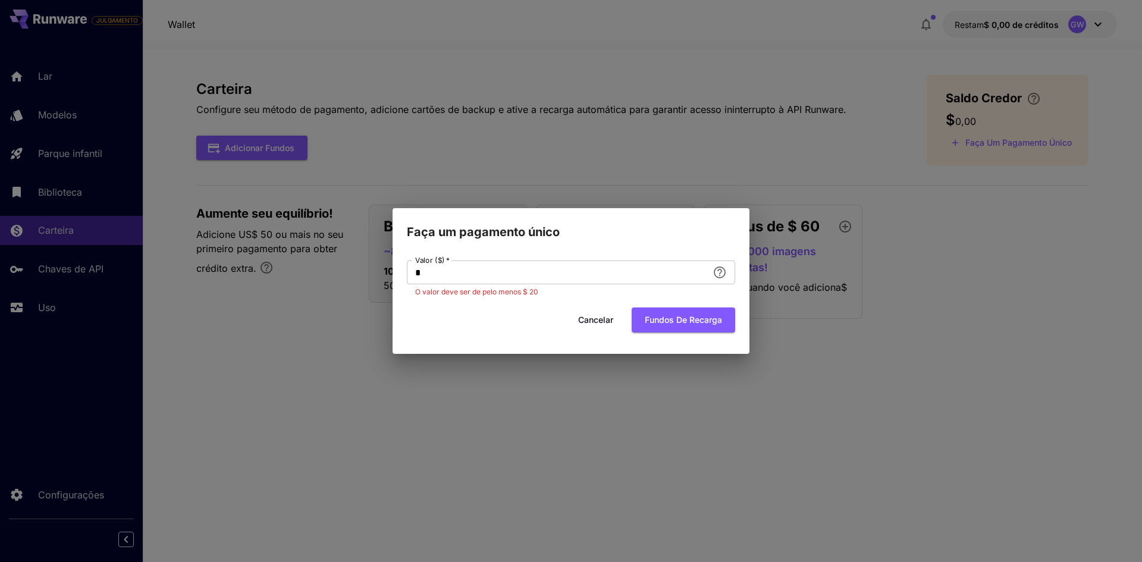
click at [596, 320] on font "Cancelar" at bounding box center [595, 320] width 35 height 10
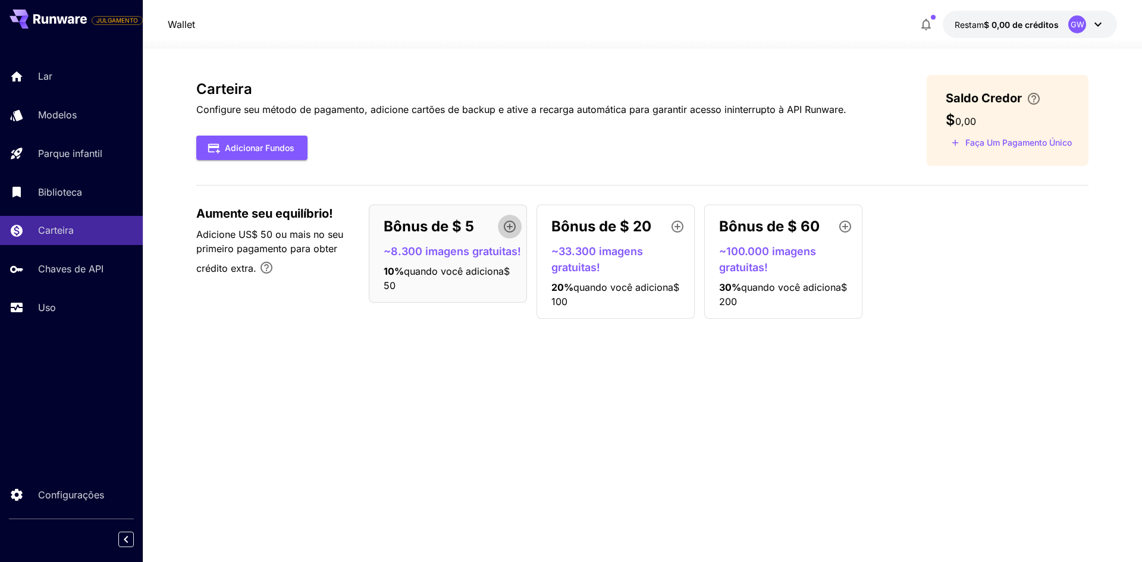
click at [511, 226] on icon "button" at bounding box center [510, 226] width 14 height 14
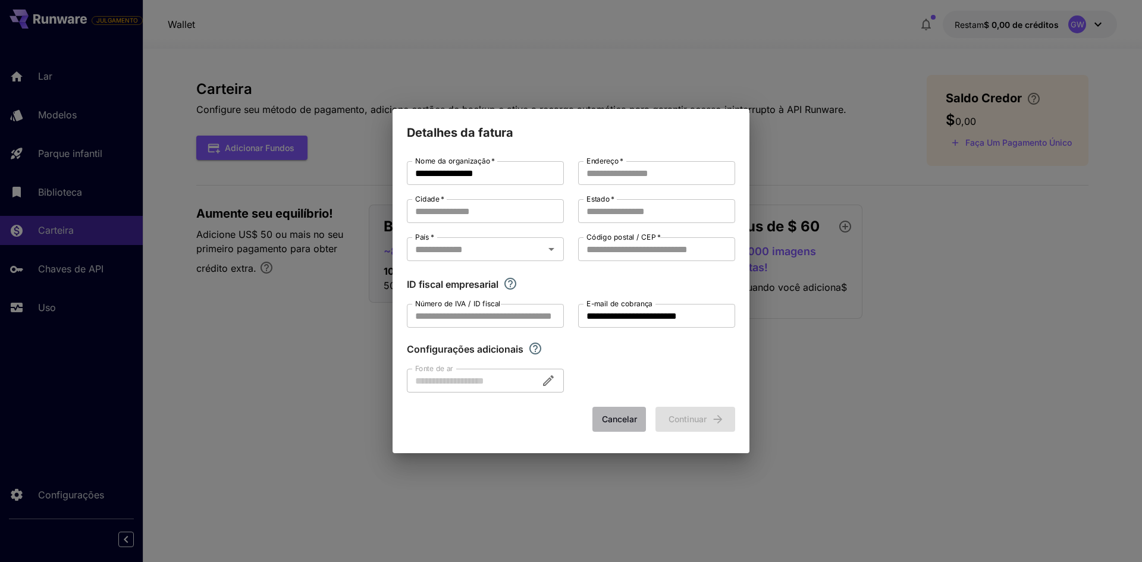
click at [625, 425] on font "Cancelar" at bounding box center [619, 419] width 35 height 15
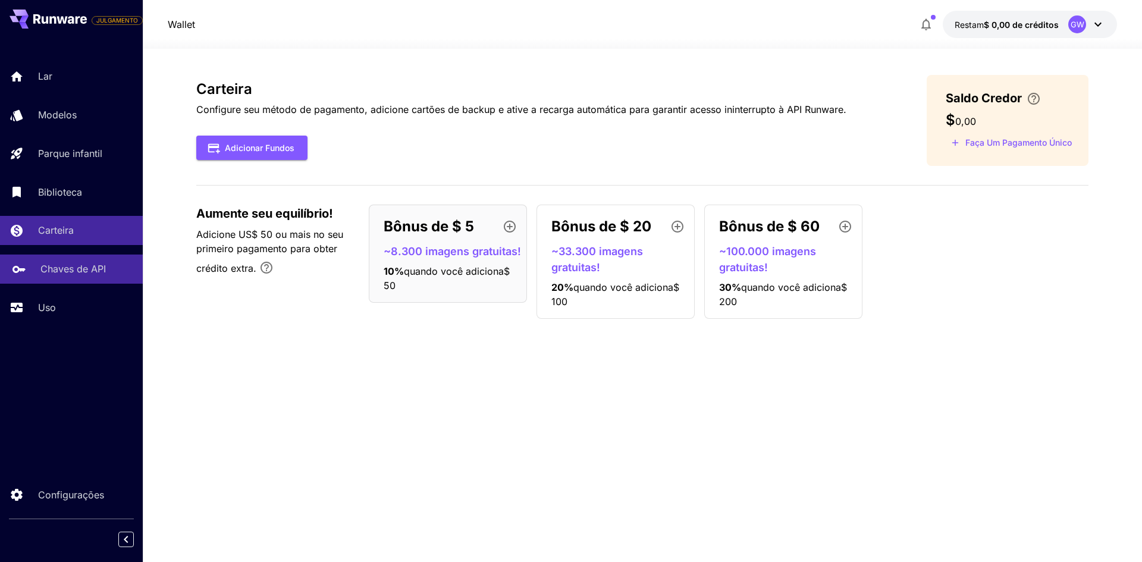
click at [72, 268] on font "Chaves de API" at bounding box center [72, 269] width 65 height 12
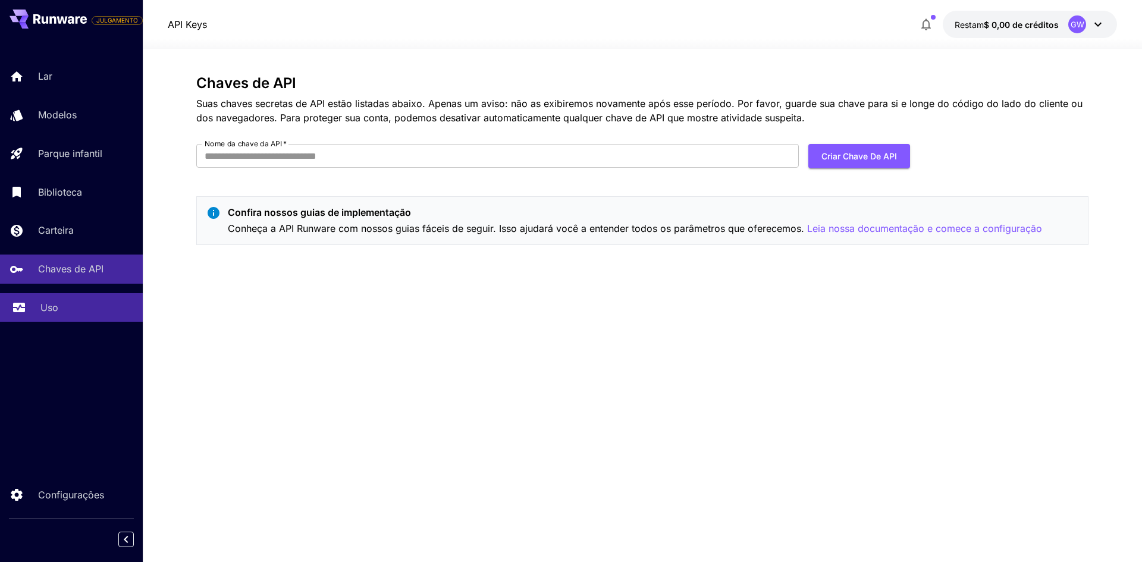
click at [40, 313] on font "Uso" at bounding box center [49, 308] width 18 height 12
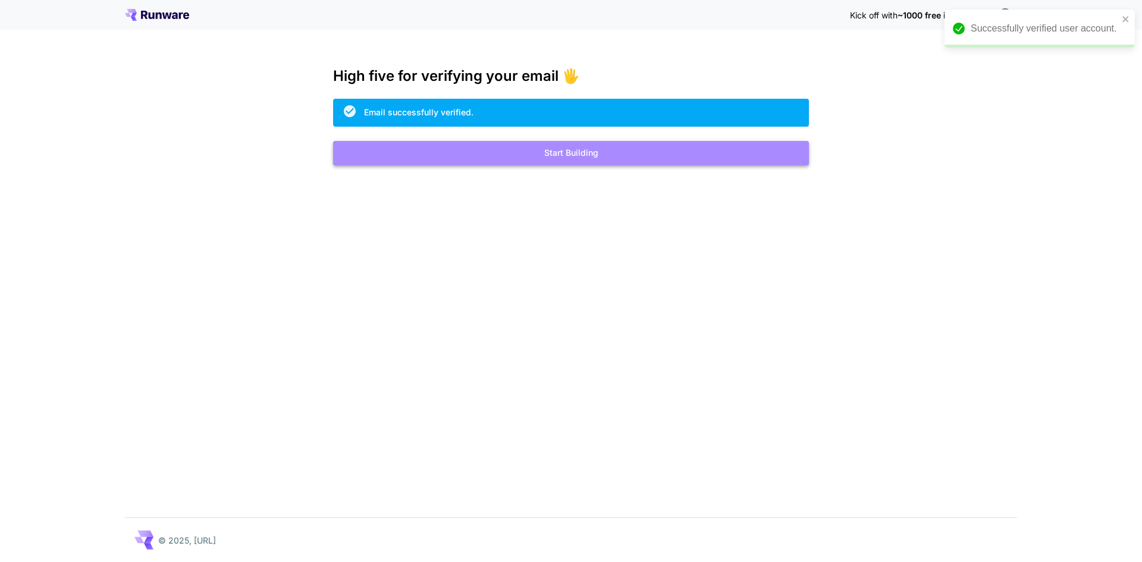
click at [561, 151] on button "Start Building" at bounding box center [571, 153] width 476 height 24
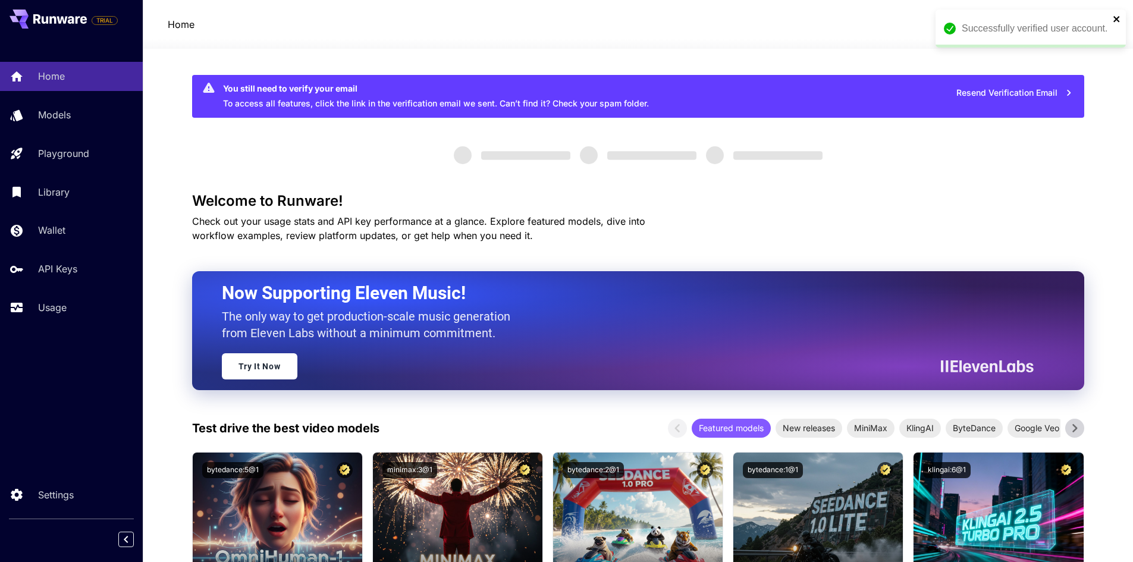
click at [1119, 17] on icon "close" at bounding box center [1117, 19] width 8 height 10
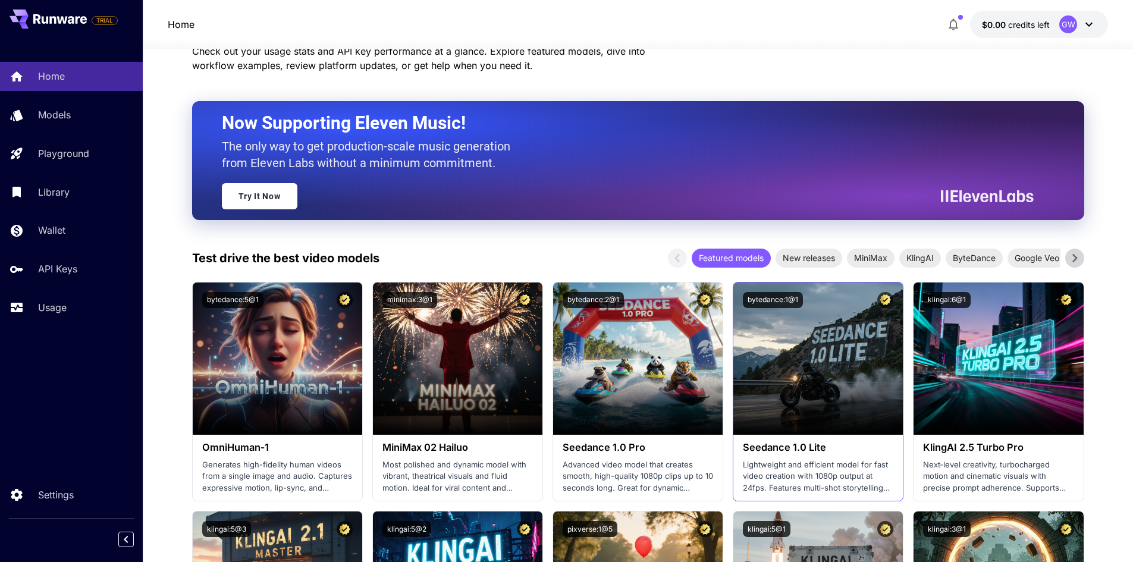
scroll to position [297, 0]
